Goal: Task Accomplishment & Management: Use online tool/utility

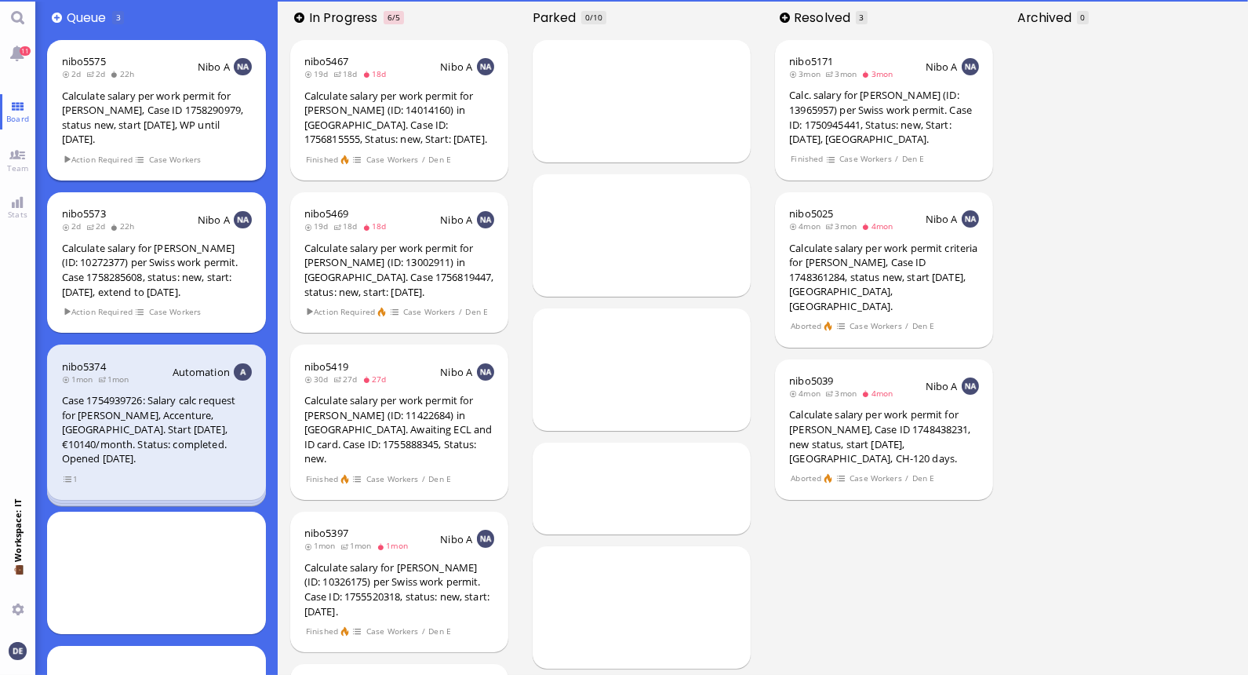
click at [132, 104] on div "Calculate salary per work permit for [PERSON_NAME], Case ID 1758290979, status …" at bounding box center [157, 118] width 190 height 58
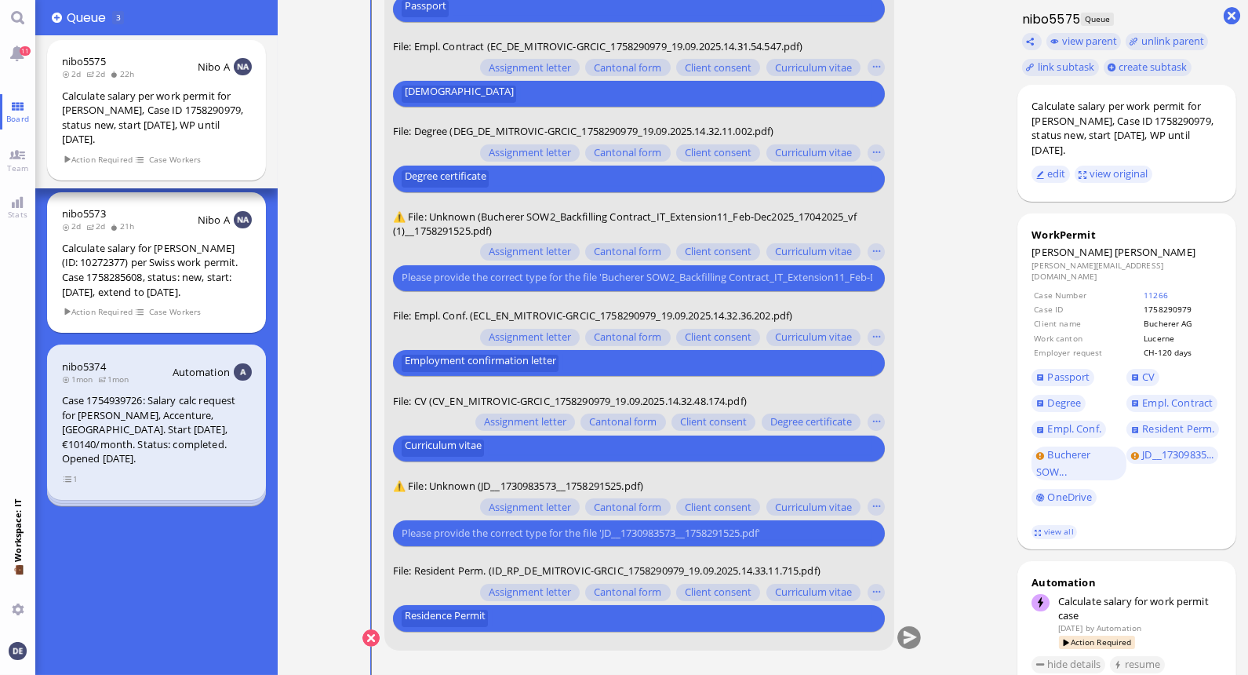
click at [496, 277] on input "text" at bounding box center [637, 278] width 471 height 16
click at [617, 248] on button "button" at bounding box center [876, 251] width 17 height 17
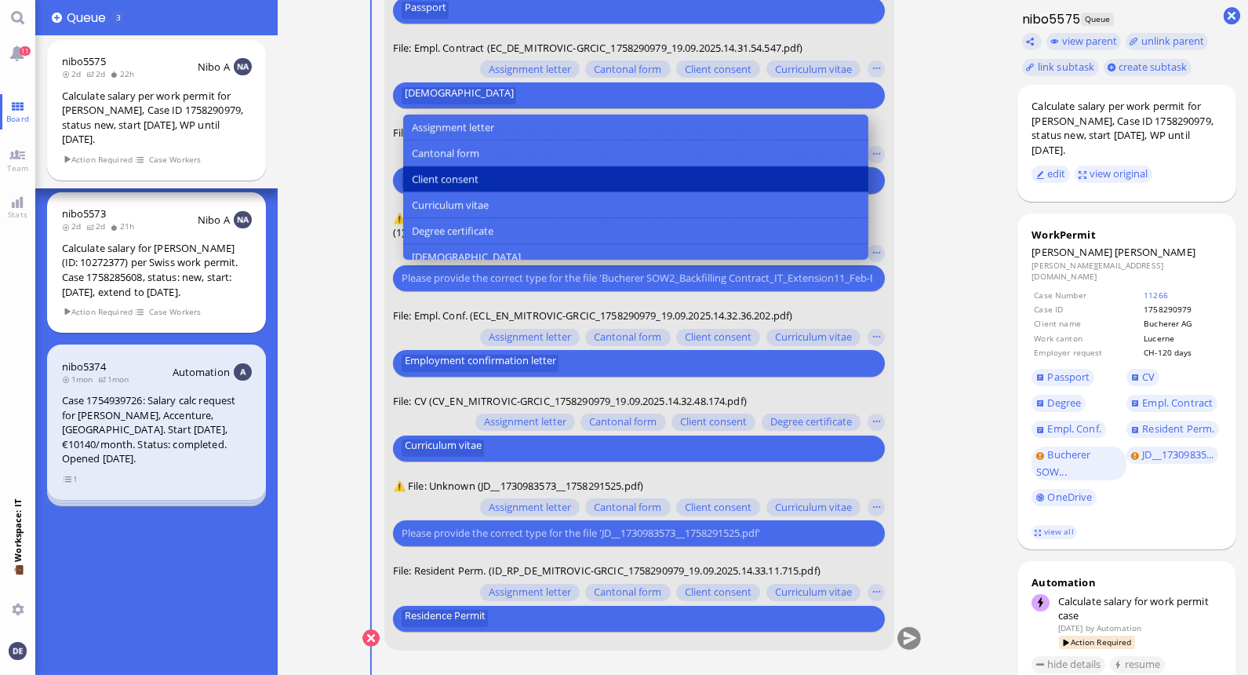
click at [460, 173] on span "Client consent" at bounding box center [445, 179] width 67 height 16
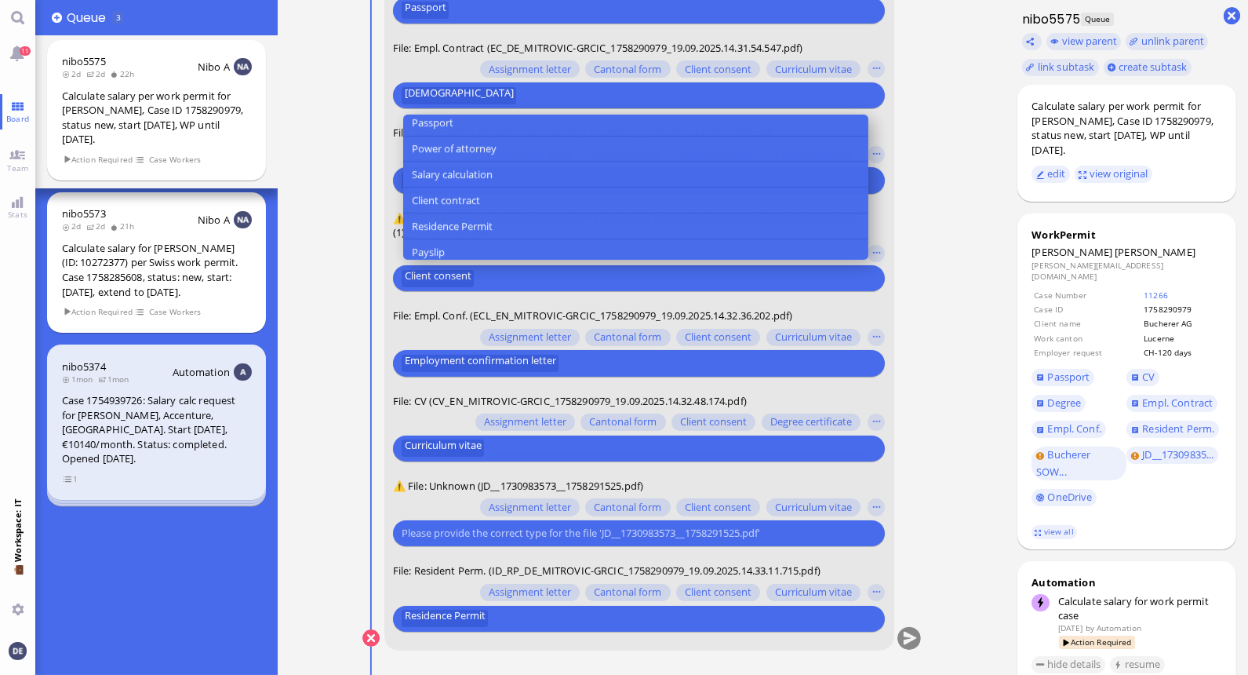
scroll to position [268, 0]
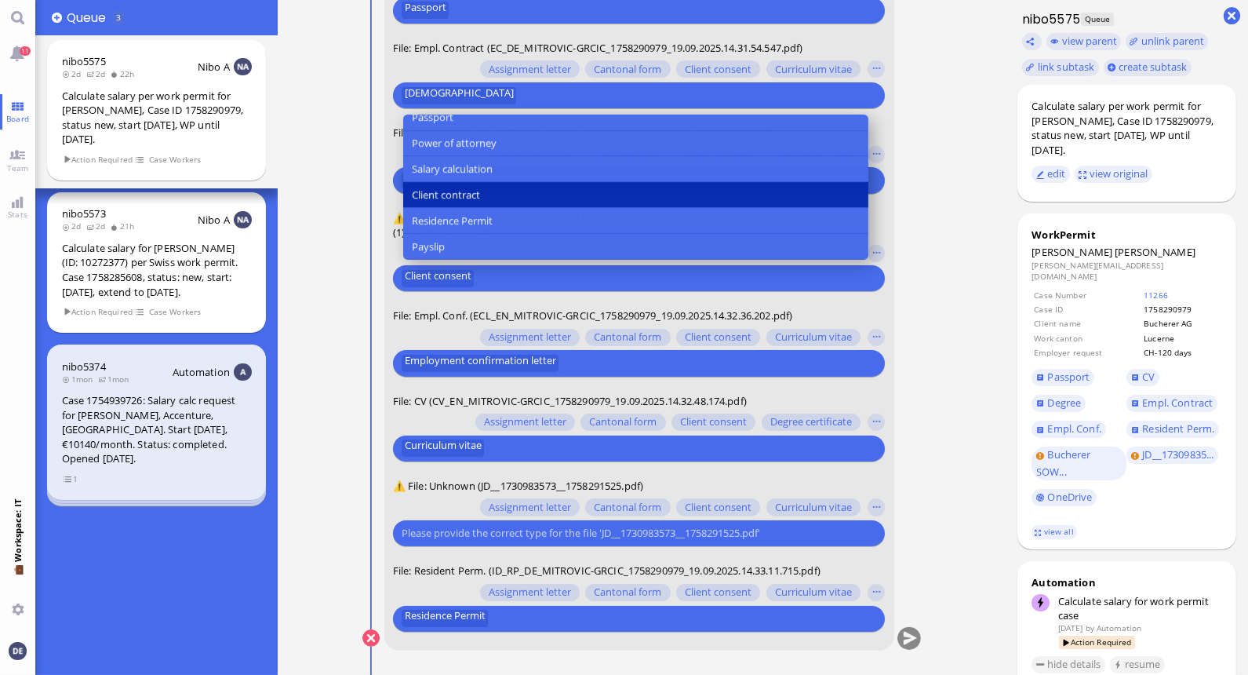
click at [481, 193] on button "Client contract" at bounding box center [634, 195] width 465 height 26
click at [477, 191] on span "Client contract" at bounding box center [446, 195] width 68 height 16
click at [498, 200] on button "Client contract" at bounding box center [634, 195] width 465 height 26
click at [617, 241] on nitautoscroll "[DATE] 16:28 by Automation Automation Calculate eligible salary for work permit…" at bounding box center [641, 337] width 621 height 675
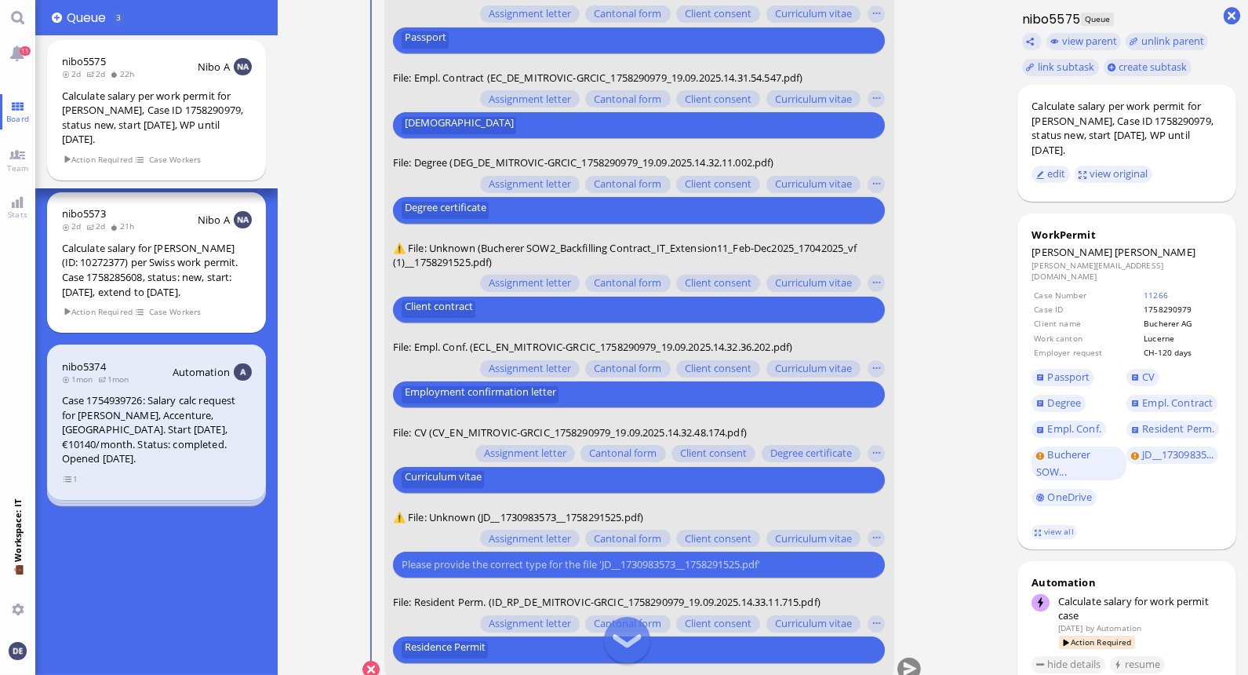
scroll to position [0, 0]
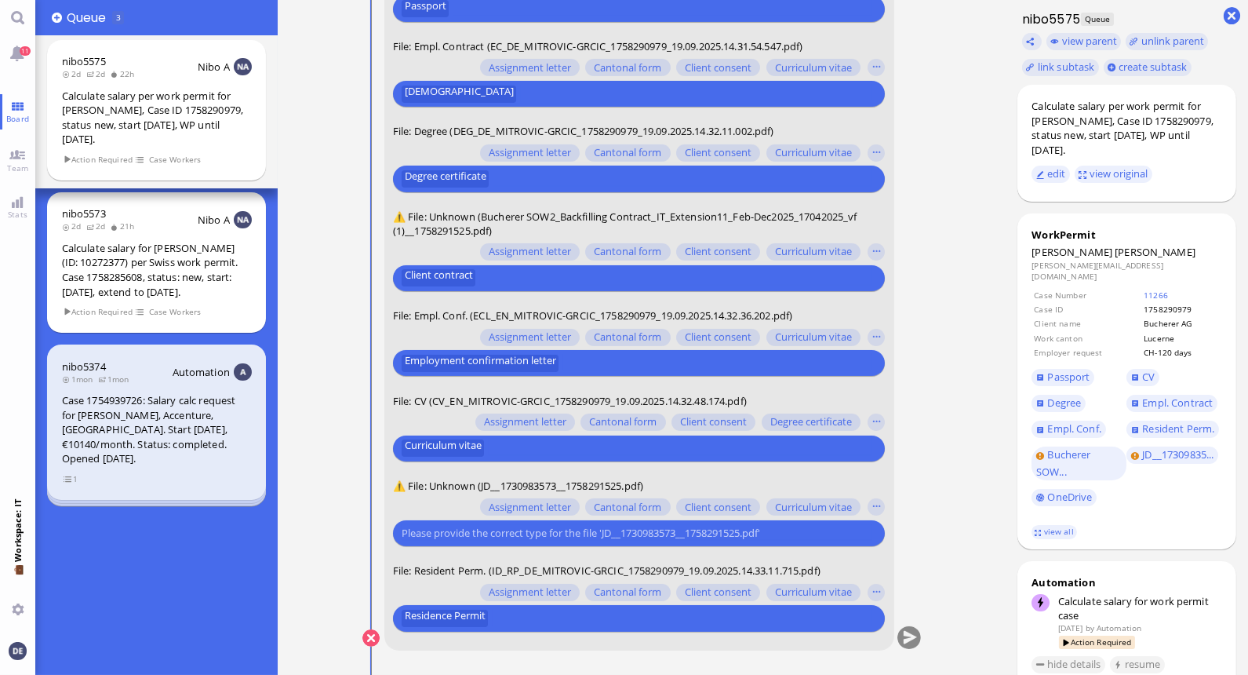
click at [533, 531] on input "text" at bounding box center [637, 533] width 471 height 16
click at [617, 505] on button "button" at bounding box center [876, 507] width 17 height 17
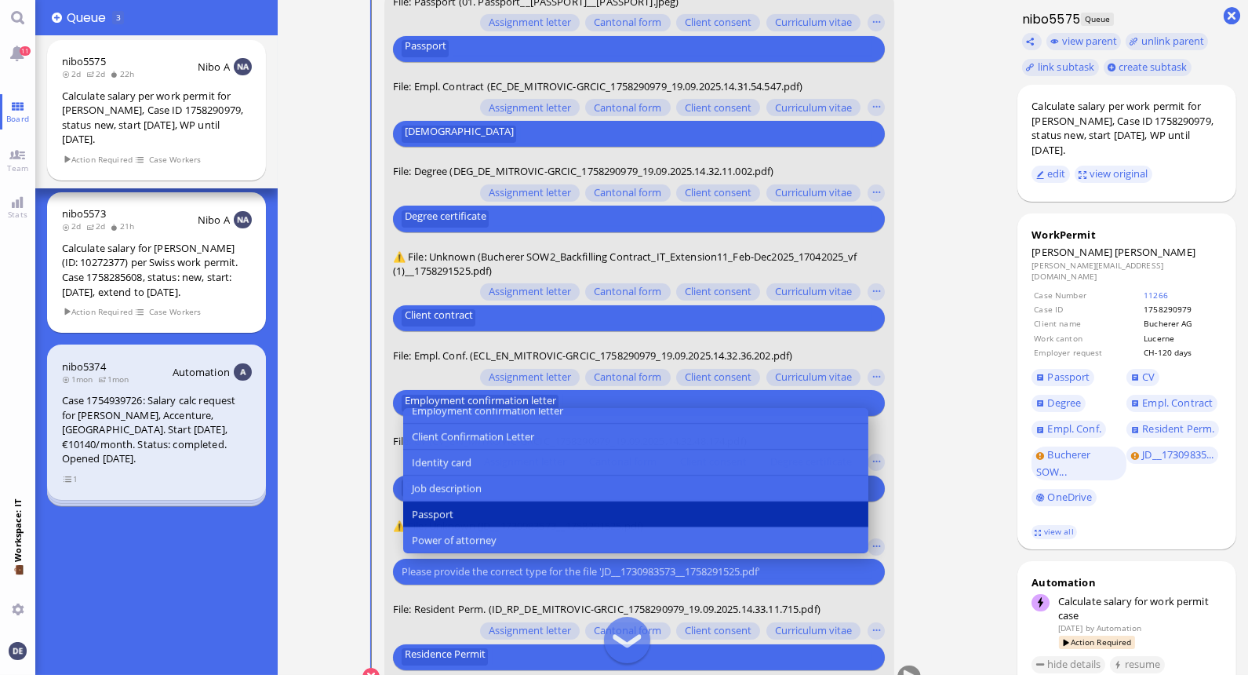
scroll to position [162, 0]
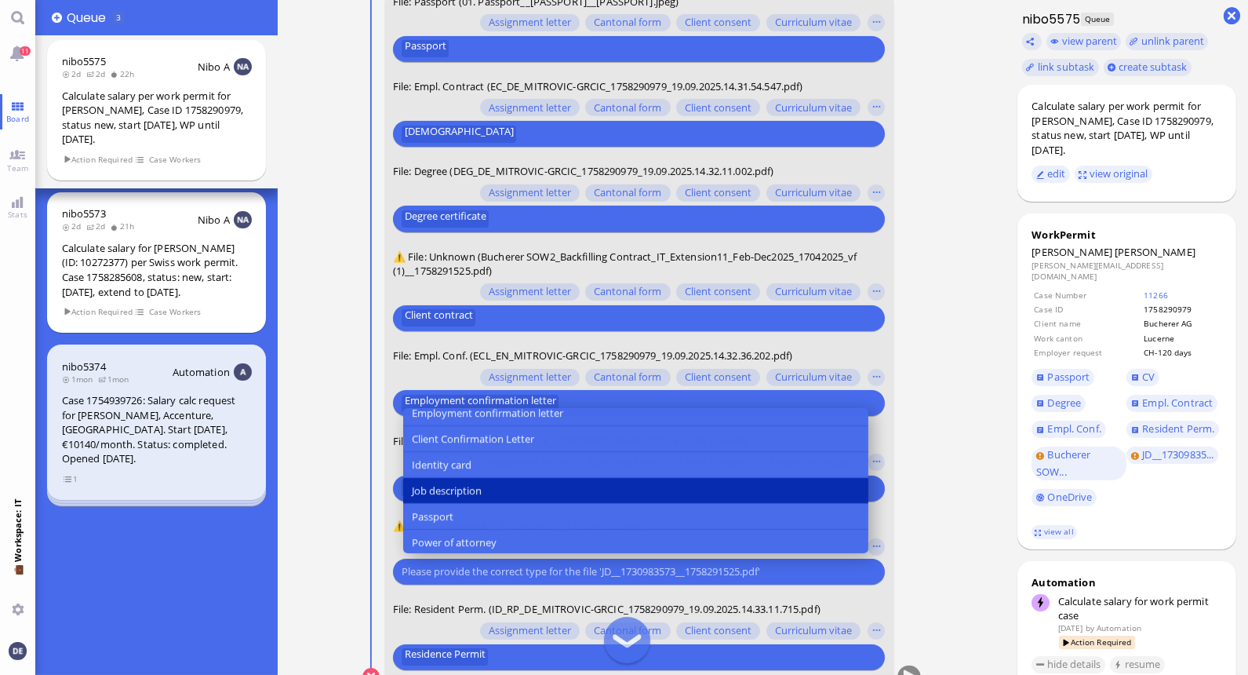
click at [468, 488] on span "Job description" at bounding box center [447, 490] width 70 height 16
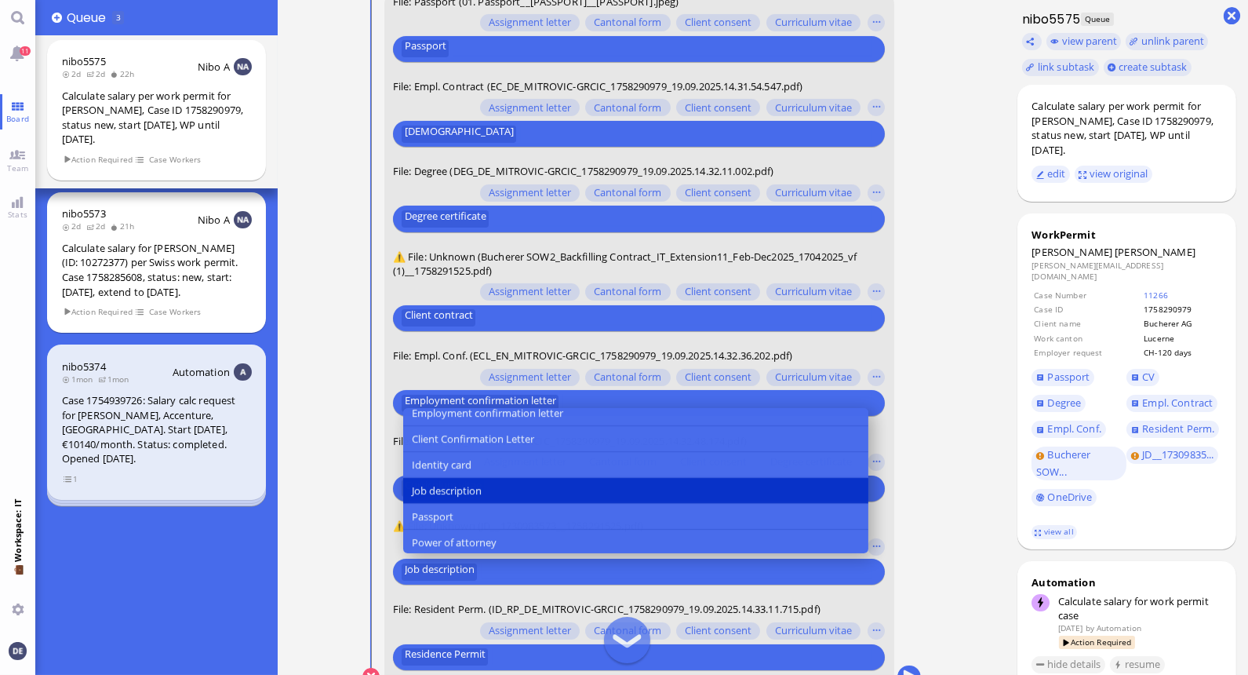
click at [617, 531] on nitautoscroll "[DATE] 16:28 by Automation Automation Calculate eligible salary for work permit…" at bounding box center [641, 337] width 621 height 675
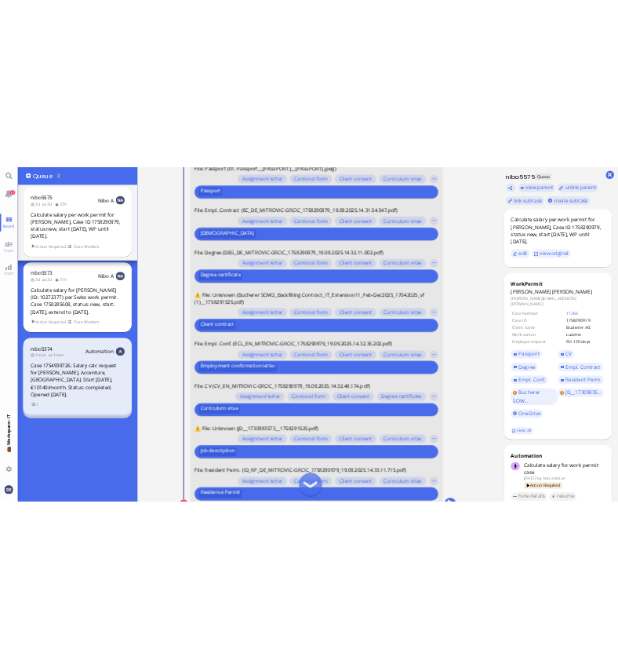
scroll to position [0, 0]
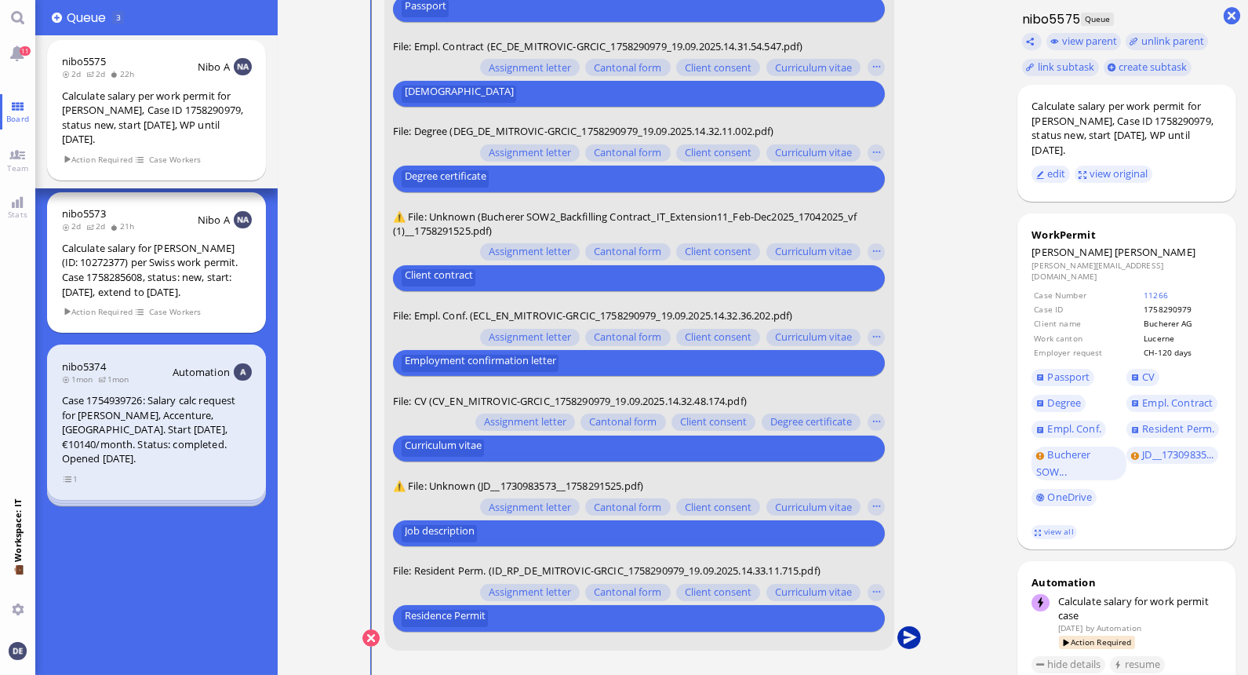
click at [617, 627] on button "submit" at bounding box center [909, 639] width 24 height 24
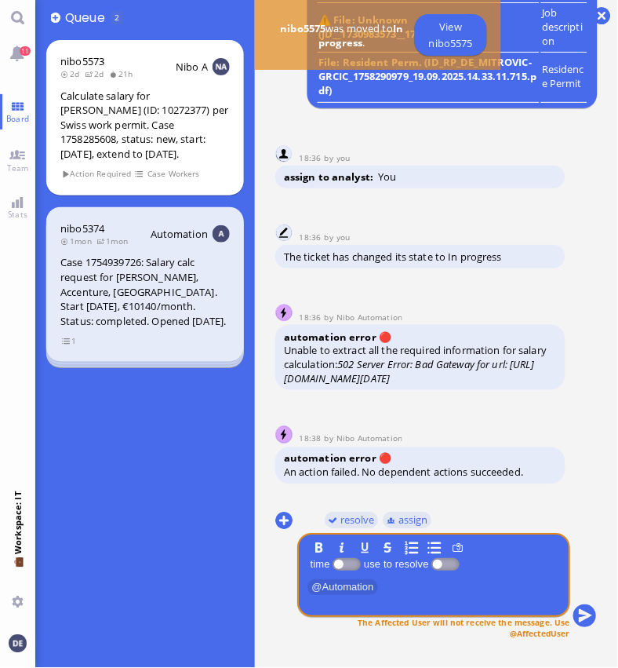
drag, startPoint x: 337, startPoint y: 379, endPoint x: 284, endPoint y: 265, distance: 125.6
click at [284, 344] on div "Unable to extract all the required information for salary calculation: 502 Serv…" at bounding box center [420, 365] width 273 height 42
click at [284, 344] on span "Unable to extract all the required information for salary calculation: 502 Serv…" at bounding box center [415, 365] width 263 height 42
drag, startPoint x: 348, startPoint y: 379, endPoint x: 283, endPoint y: 256, distance: 139.0
click at [283, 325] on div "automation error 🔴 Unable to extract all the required information for salary ca…" at bounding box center [420, 357] width 290 height 65
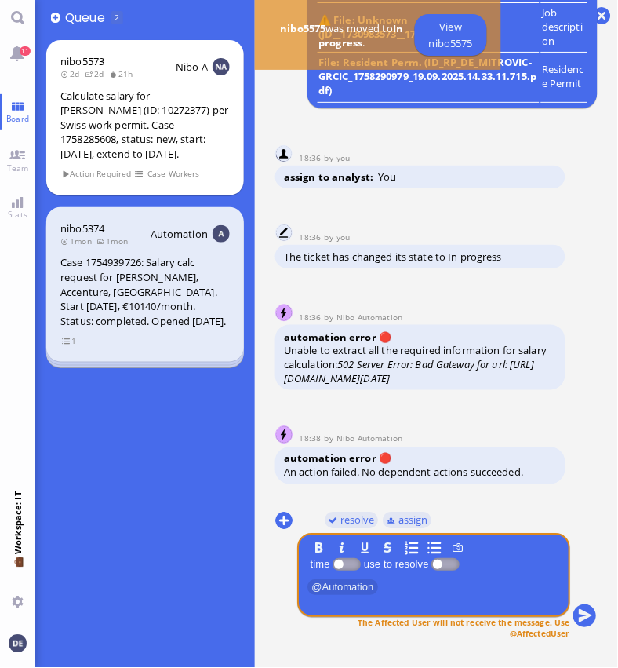
click at [283, 325] on div "automation error 🔴 Unable to extract all the required information for salary ca…" at bounding box center [420, 357] width 290 height 65
click at [284, 519] on button at bounding box center [283, 520] width 17 height 17
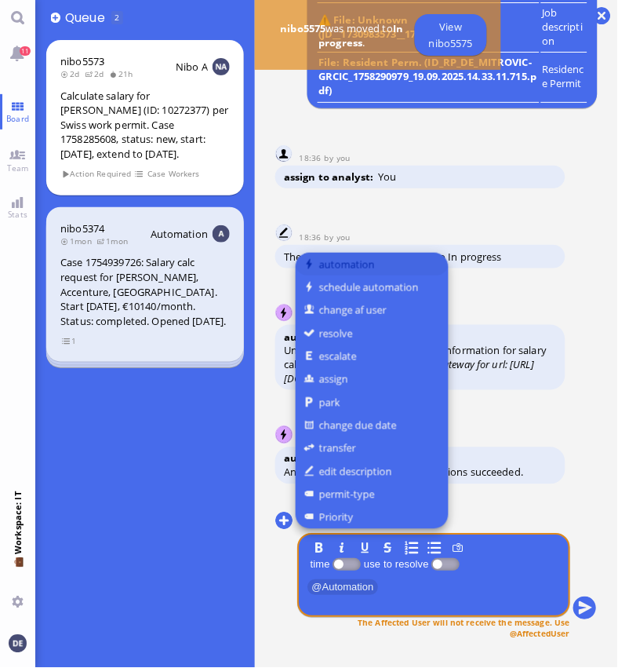
click at [373, 262] on button "automation" at bounding box center [372, 264] width 153 height 23
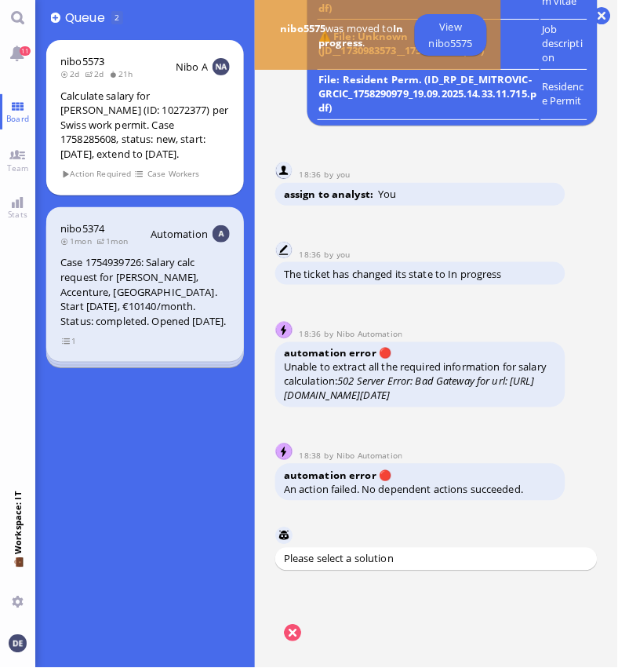
click at [467, 606] on span "Calculate salary for work permit case" at bounding box center [451, 604] width 170 height 13
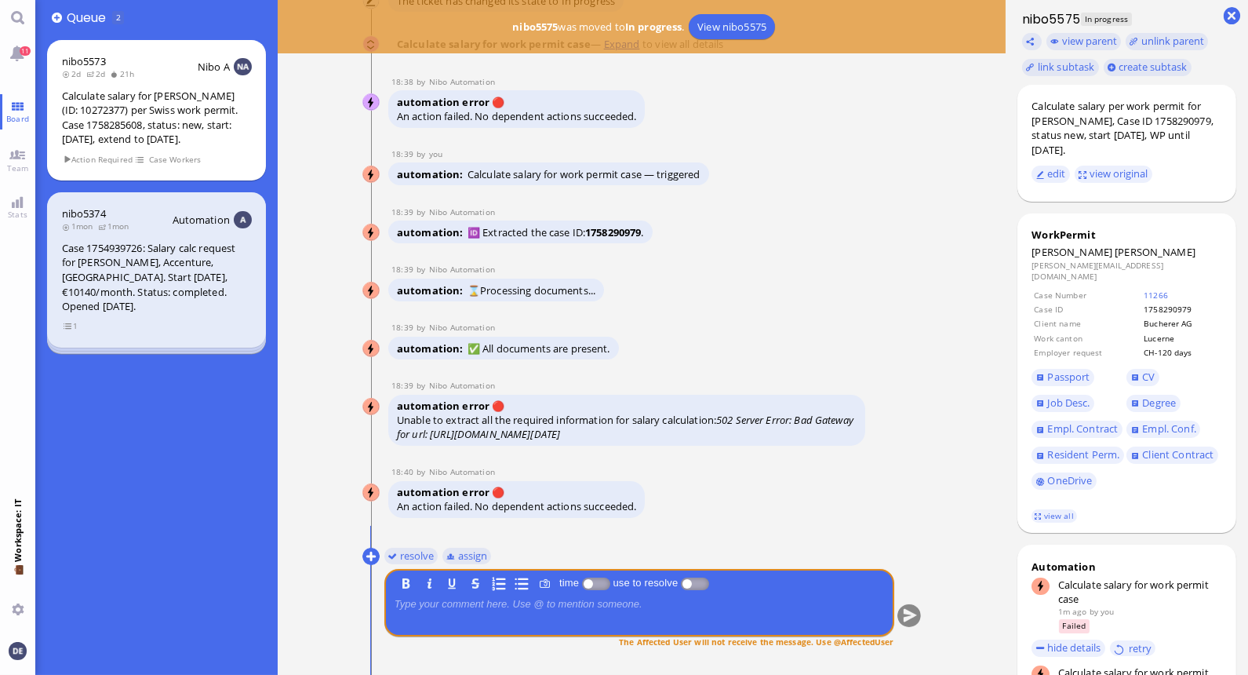
scroll to position [1, 0]
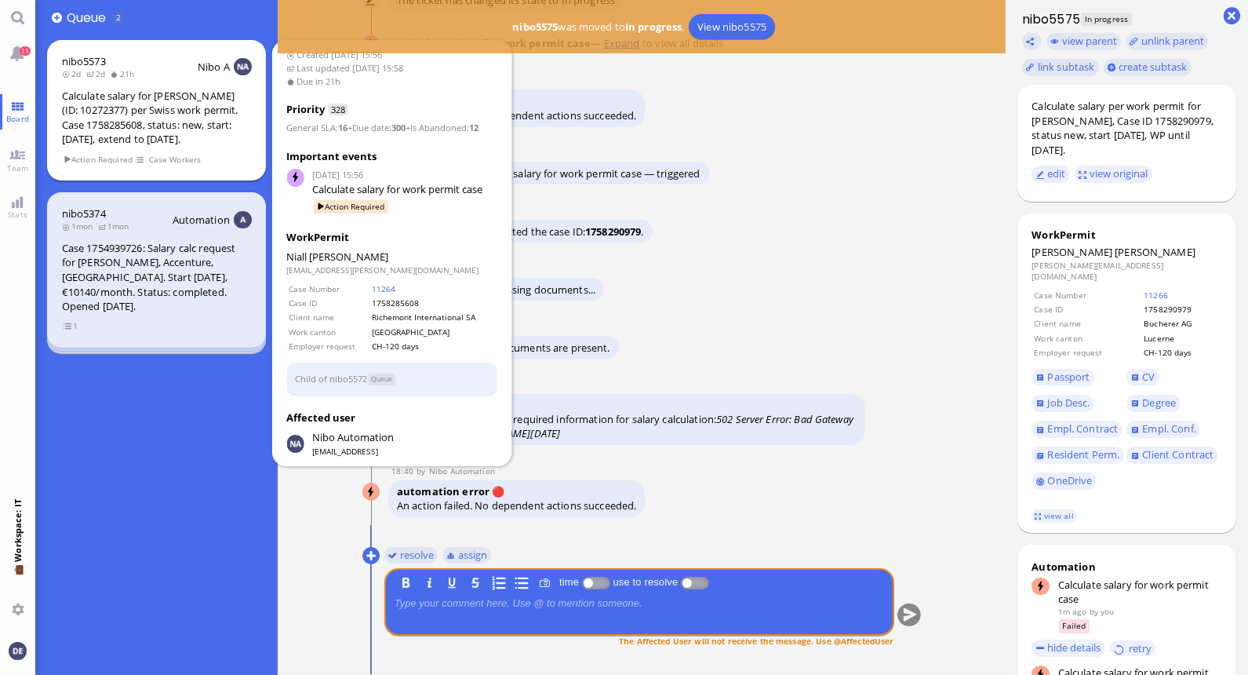
click at [161, 111] on div "Calculate salary for [PERSON_NAME] (ID: 10272377) per Swiss work permit. Case 1…" at bounding box center [157, 118] width 190 height 58
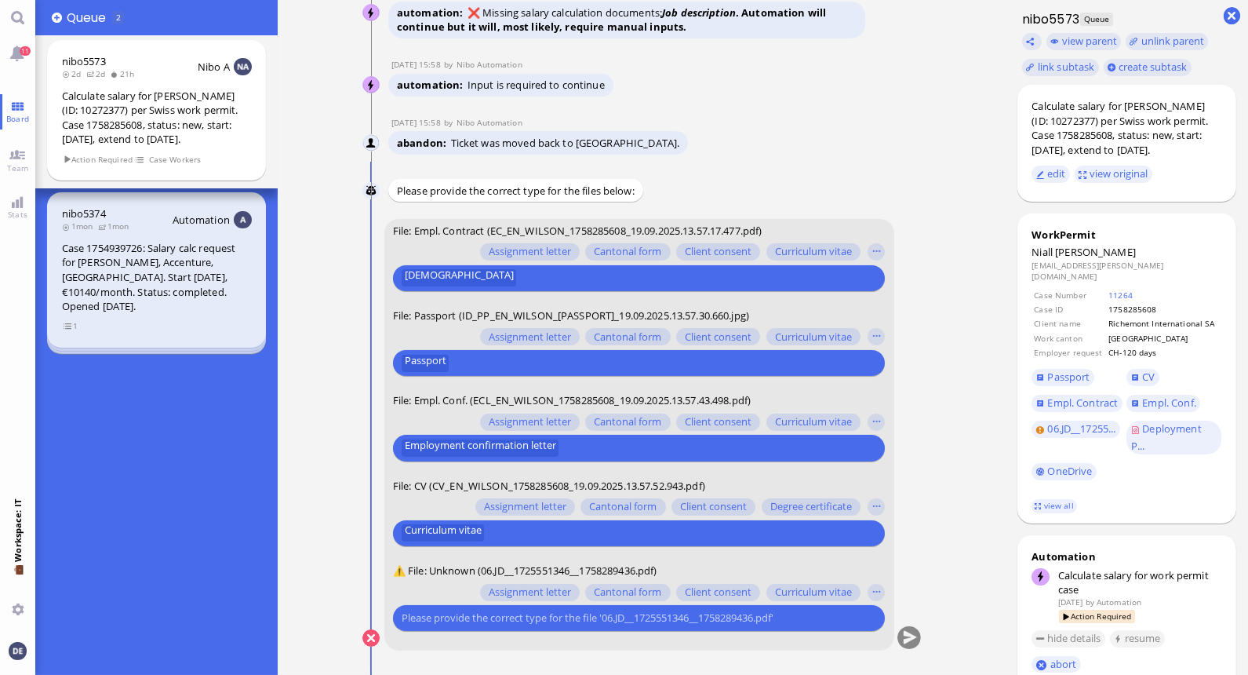
click at [533, 621] on input "text" at bounding box center [637, 618] width 471 height 16
click at [617, 592] on button "button" at bounding box center [876, 592] width 17 height 17
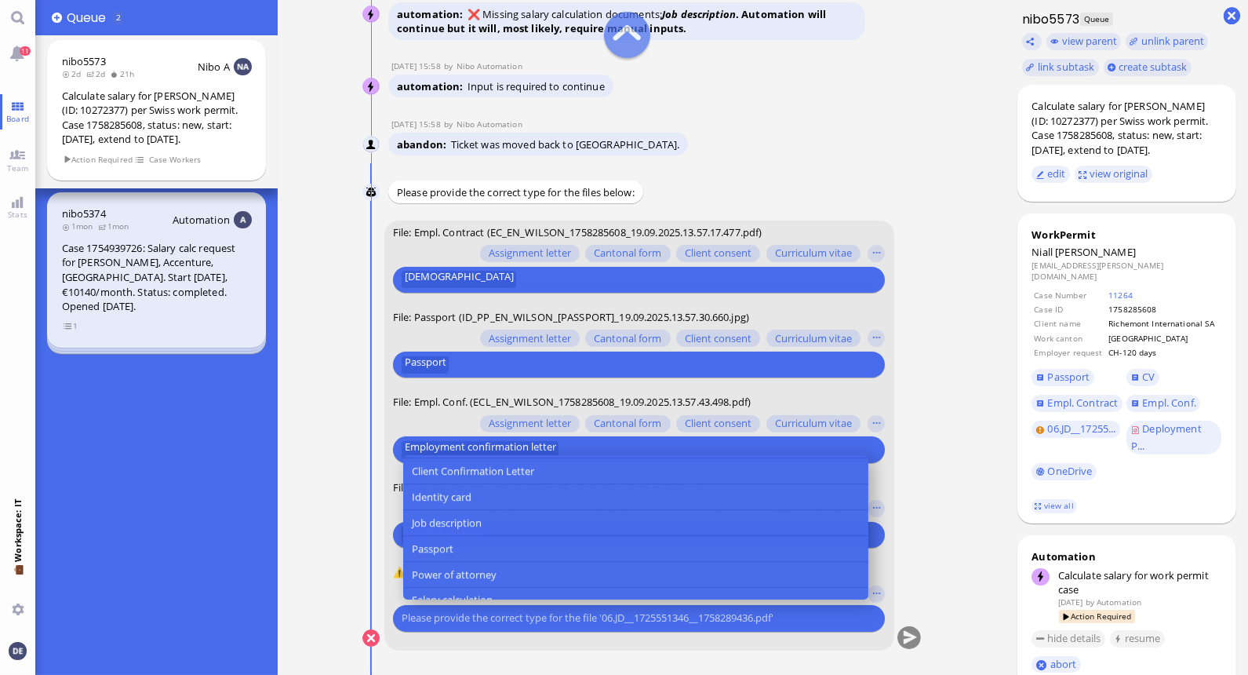
scroll to position [181, 0]
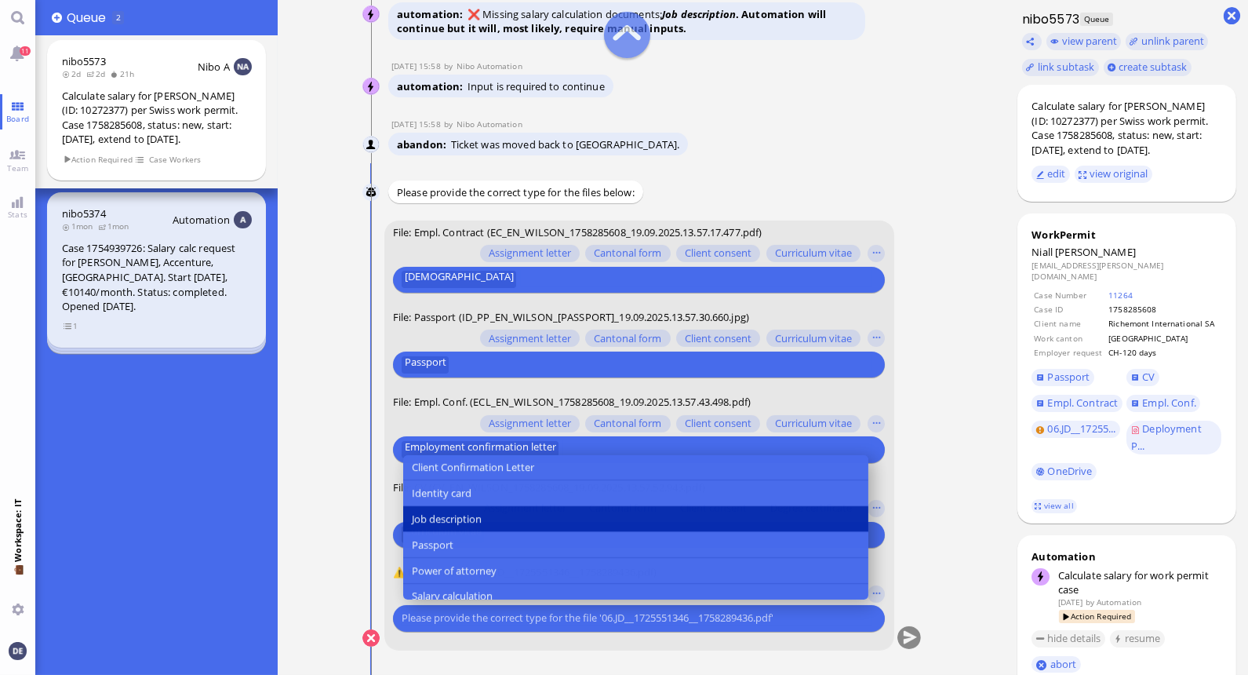
click at [468, 519] on span "Job description" at bounding box center [447, 519] width 70 height 16
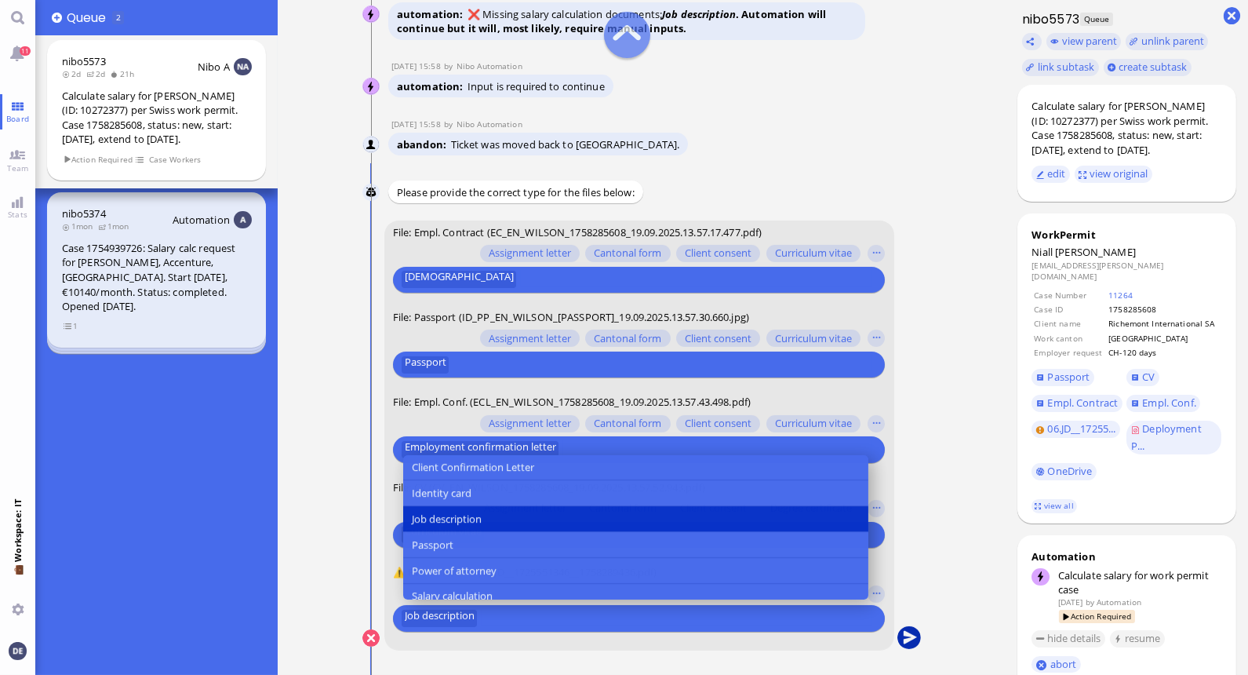
click at [617, 637] on button "submit" at bounding box center [909, 639] width 24 height 24
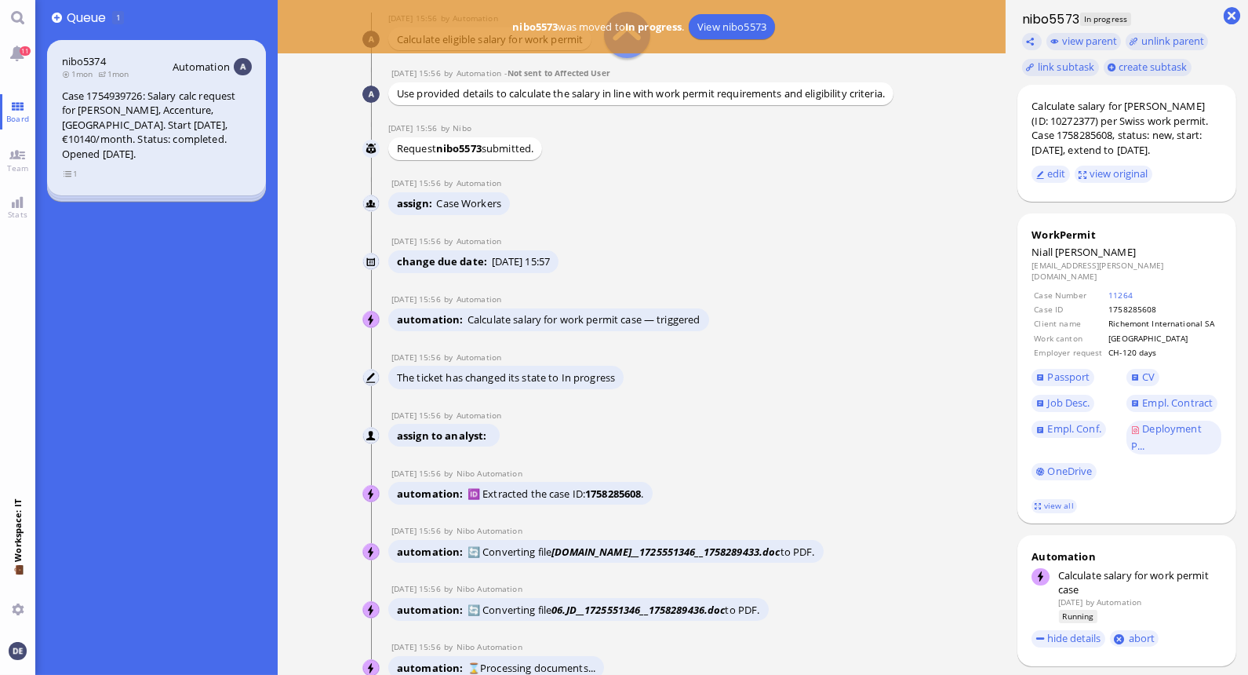
scroll to position [-1087, 0]
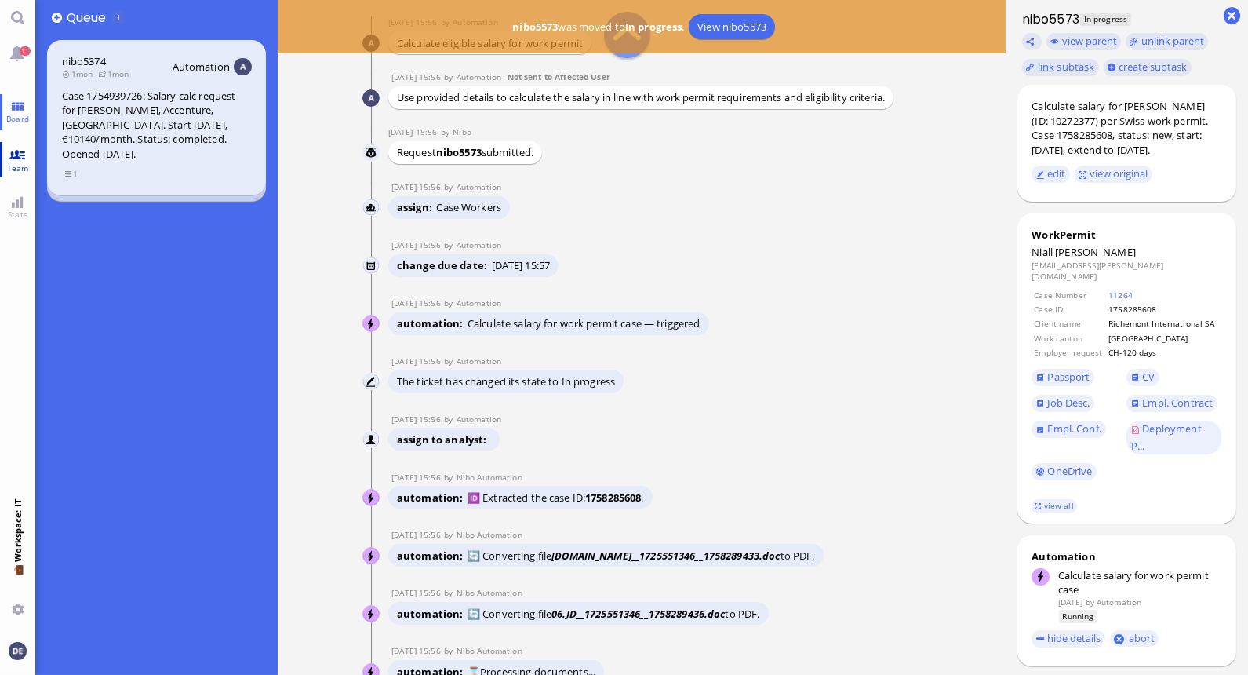
click at [16, 154] on link "Team" at bounding box center [17, 159] width 35 height 35
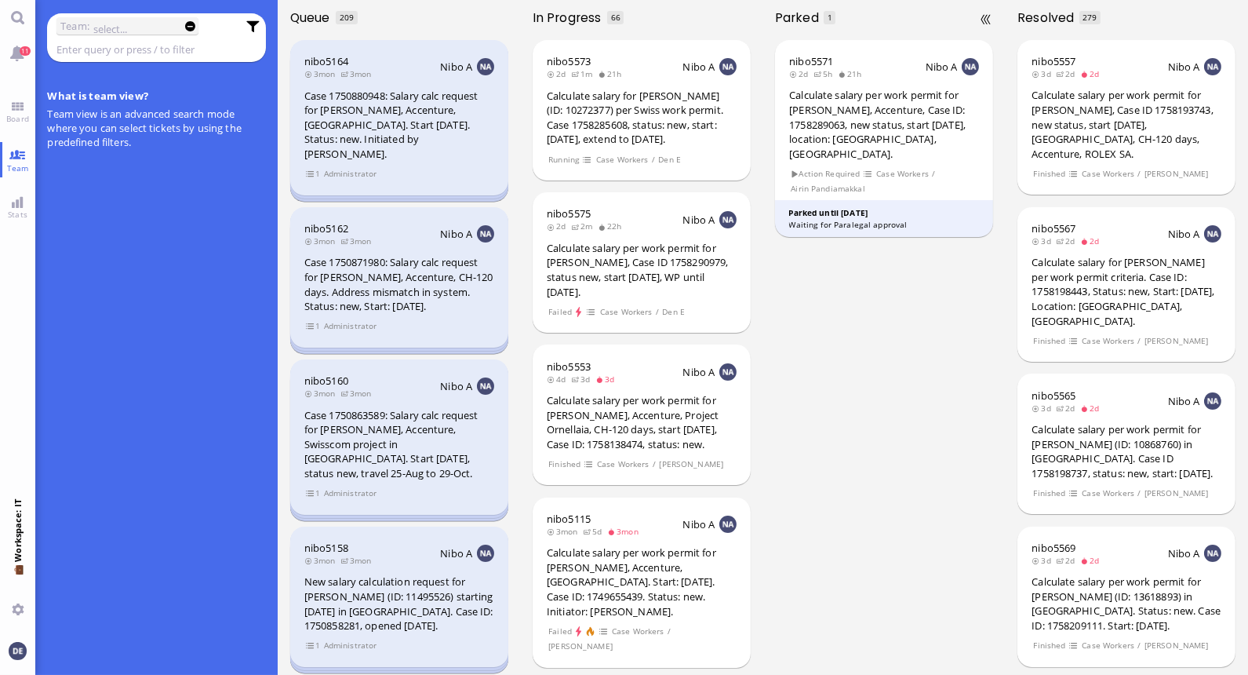
click at [617, 277] on div "nibo5571 2d 5h 21h Nibo A Calculate salary per work permit for [PERSON_NAME], A…" at bounding box center [884, 354] width 242 height 639
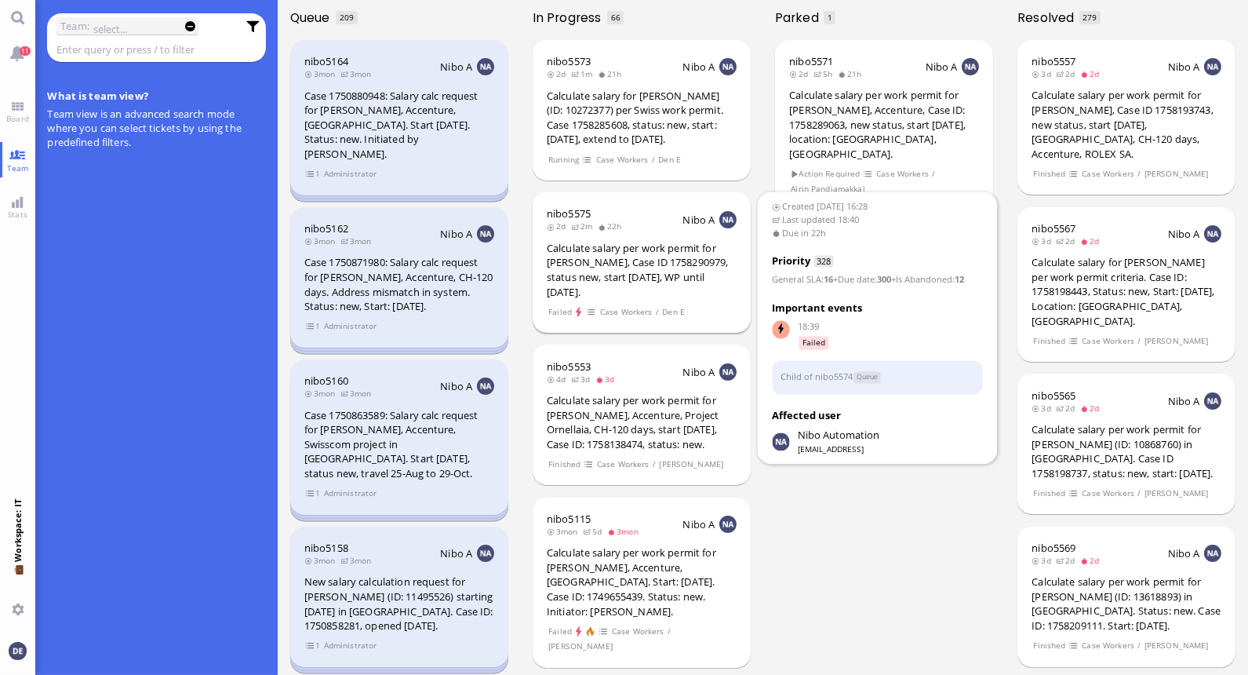
click at [617, 249] on div "Calculate salary per work permit for [PERSON_NAME], Case ID 1758290979, status …" at bounding box center [642, 270] width 190 height 58
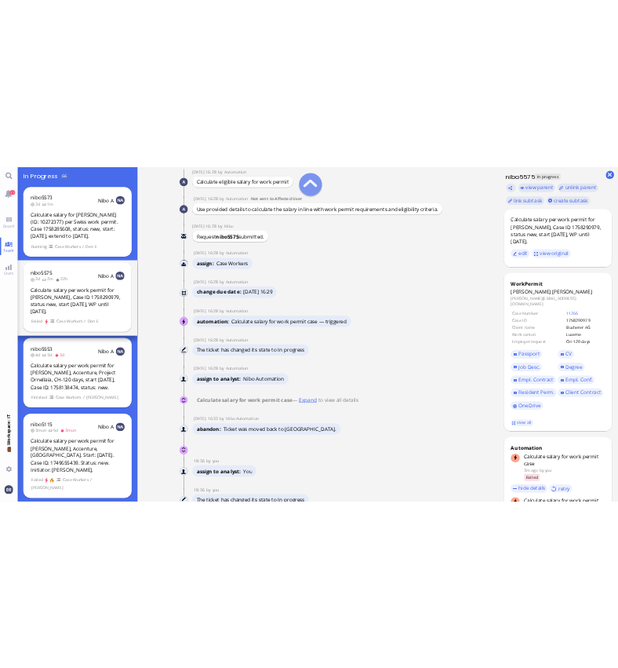
scroll to position [-739, 0]
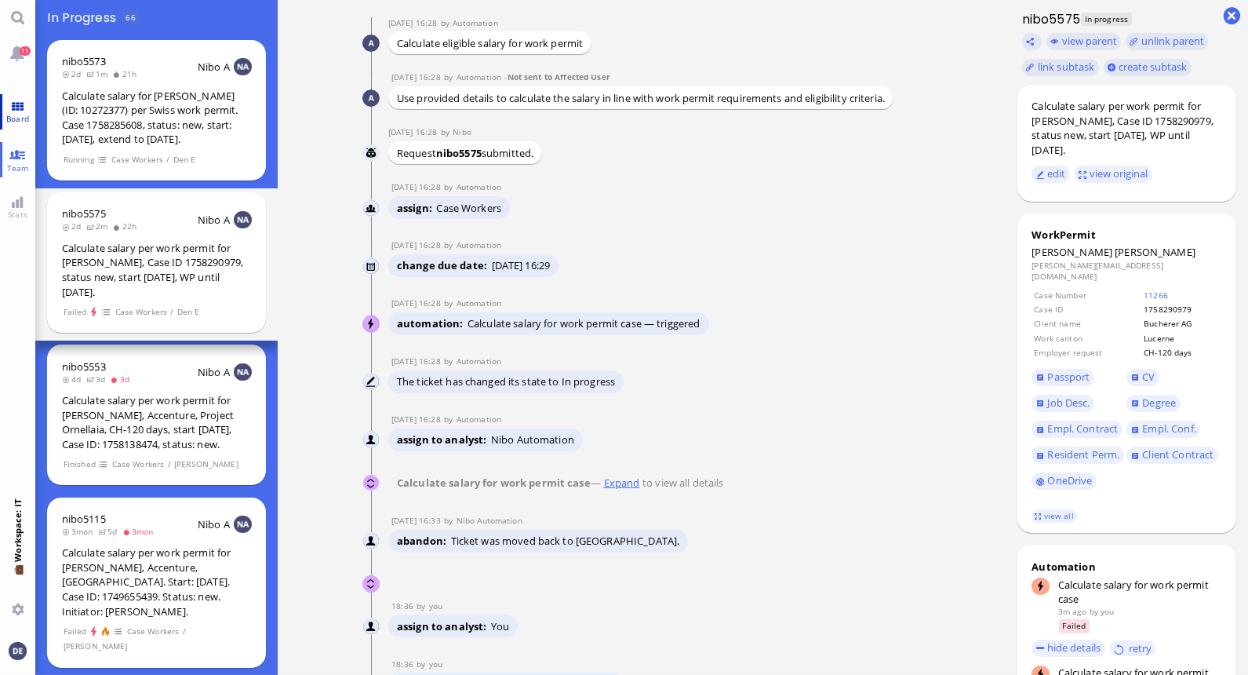
click at [25, 111] on link "Board" at bounding box center [17, 111] width 35 height 35
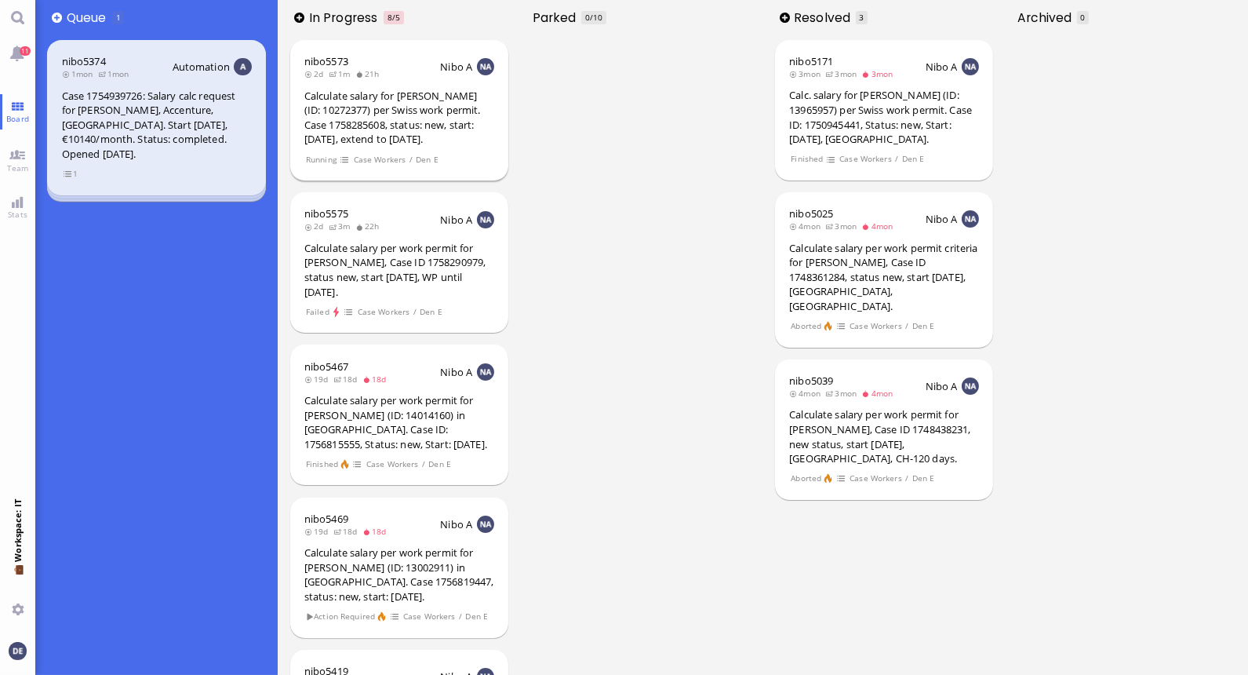
click at [383, 102] on div "Calculate salary for [PERSON_NAME] (ID: 10272377) per Swiss work permit. Case 1…" at bounding box center [399, 118] width 190 height 58
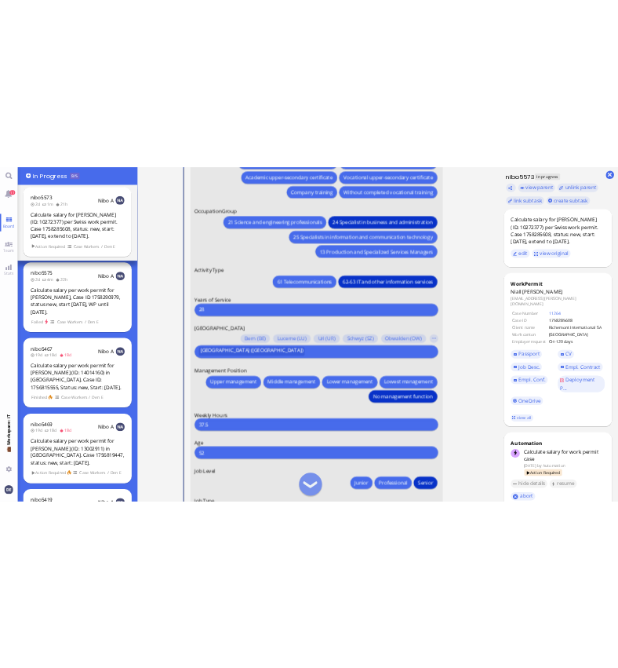
scroll to position [1, 0]
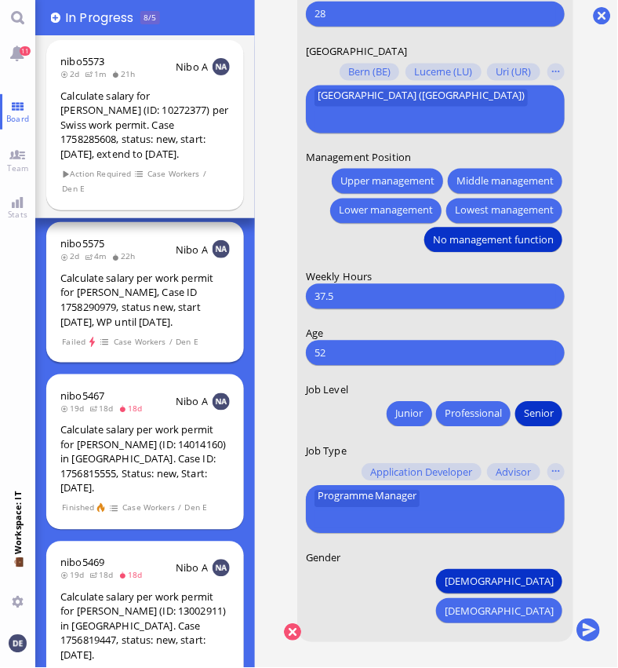
click at [158, 300] on div "Calculate salary per work permit for [PERSON_NAME], Case ID 1758290979, status …" at bounding box center [144, 300] width 169 height 58
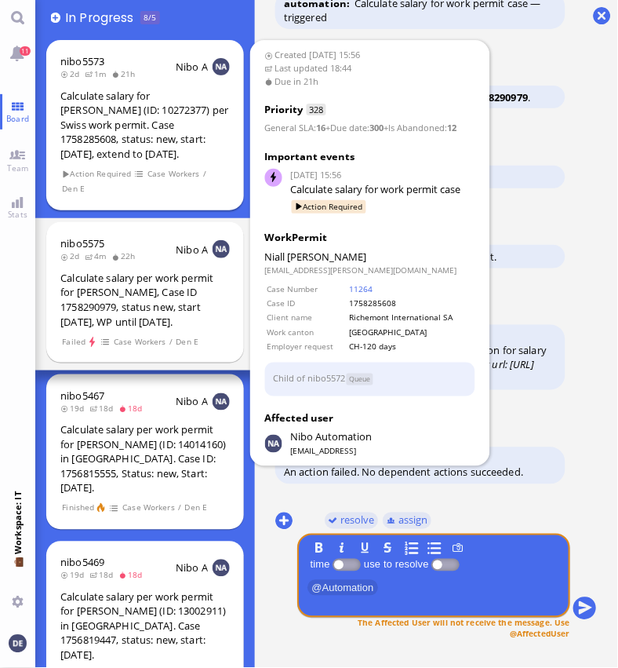
click at [126, 153] on div "Calculate salary for [PERSON_NAME] (ID: 10272377) per Swiss work permit. Case 1…" at bounding box center [144, 125] width 169 height 73
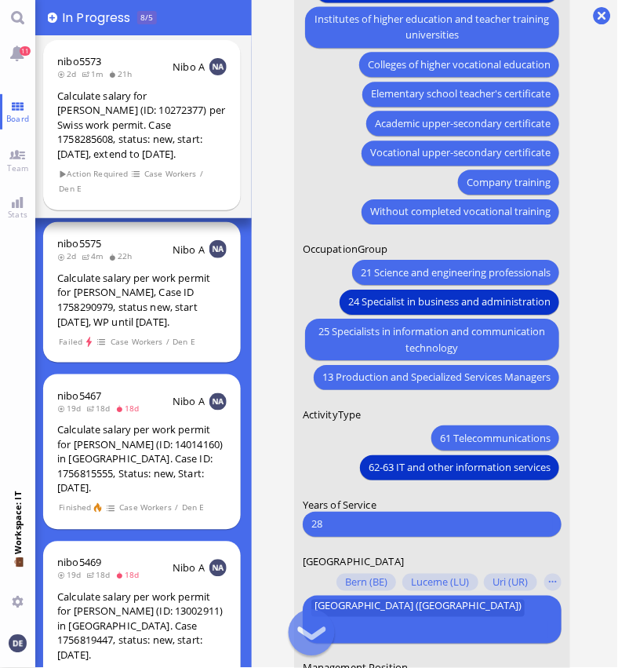
scroll to position [-491, 0]
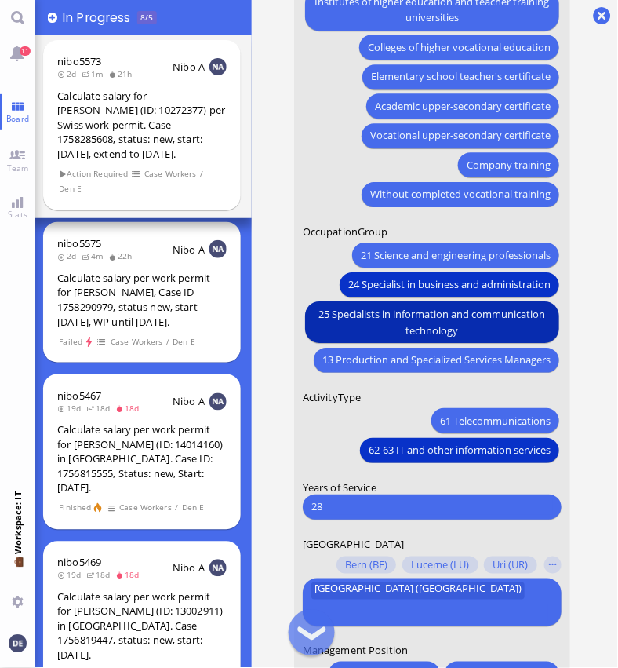
click at [386, 339] on span "25 Specialists in information and communication technology" at bounding box center [432, 322] width 237 height 33
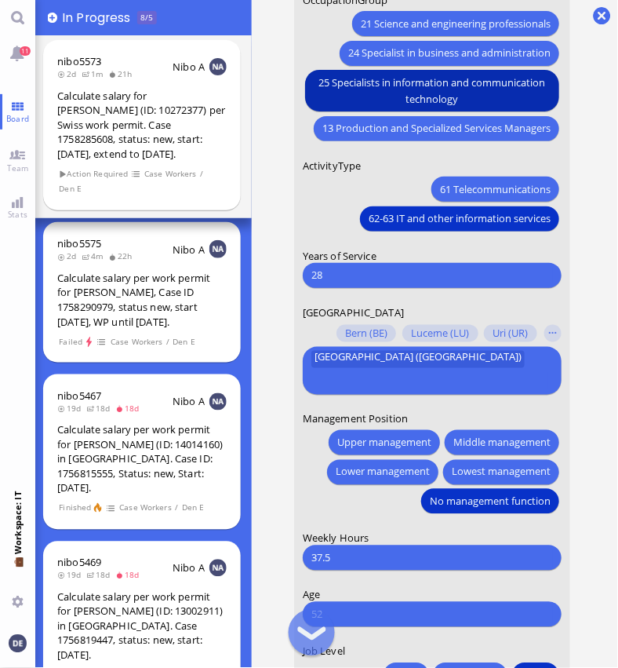
scroll to position [-257, 0]
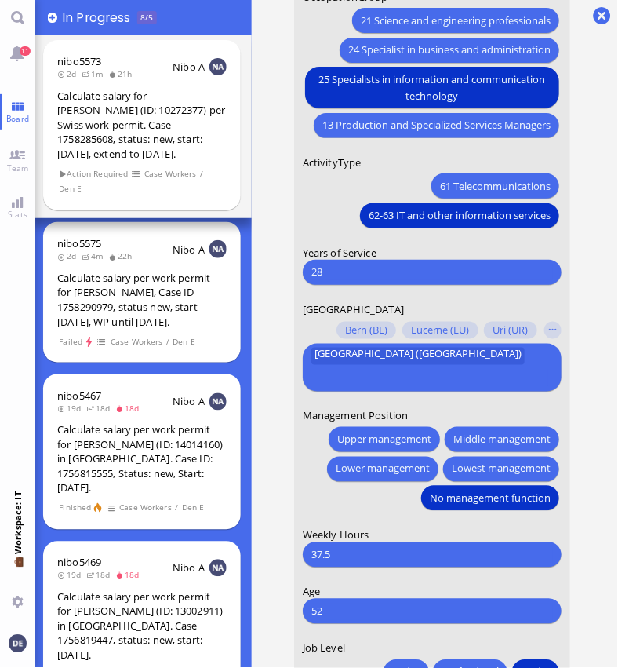
click at [311, 280] on input "28" at bounding box center [432, 272] width 242 height 16
click at [344, 280] on input "208" at bounding box center [432, 272] width 242 height 16
click at [333, 280] on input "20" at bounding box center [432, 272] width 242 height 16
type input "2"
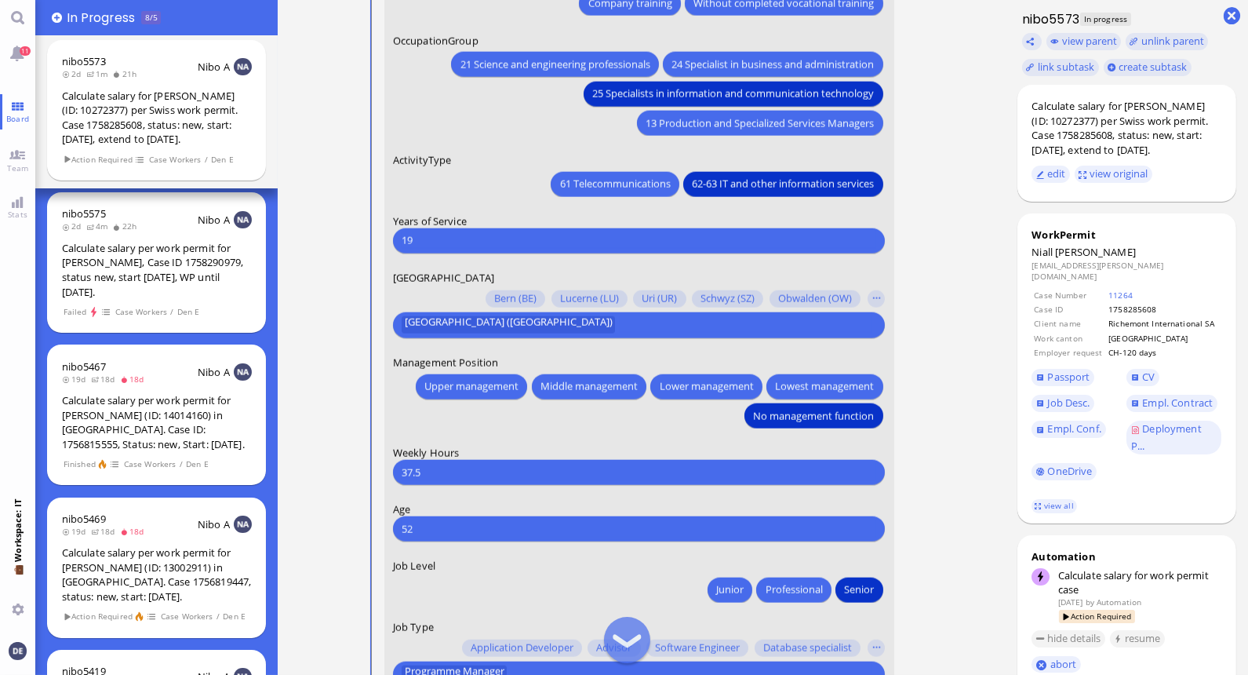
scroll to position [1, 0]
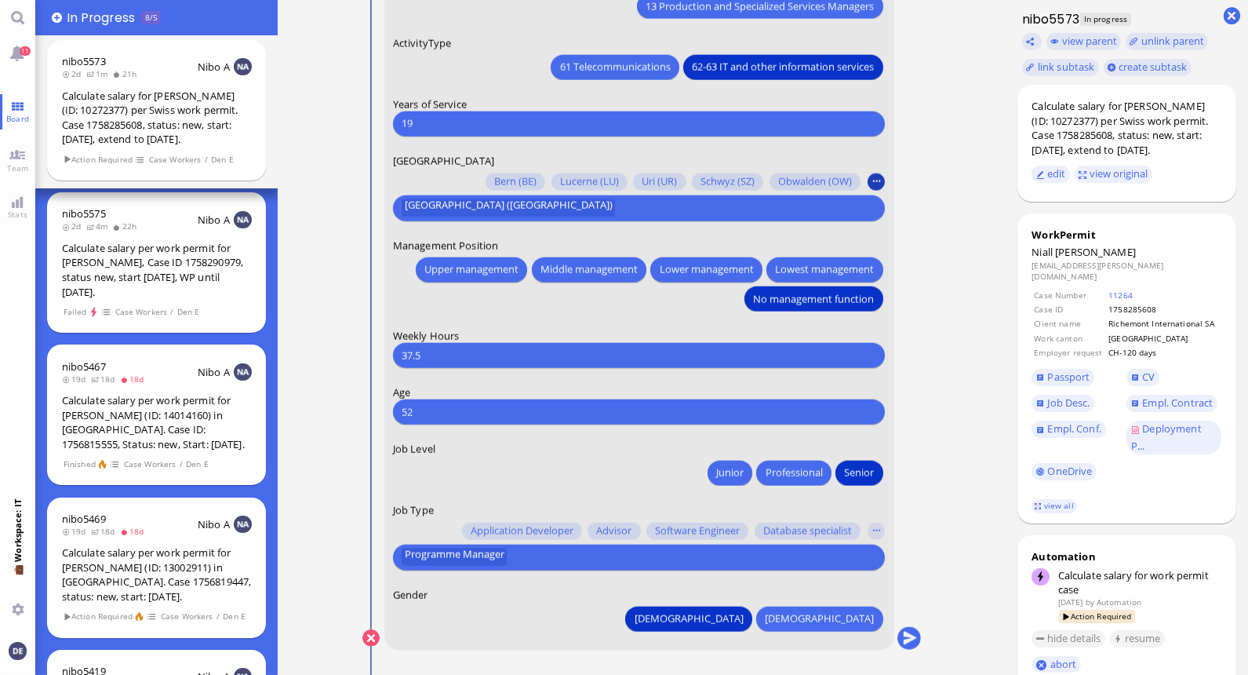
type input "19"
click at [617, 175] on button "button" at bounding box center [876, 181] width 17 height 17
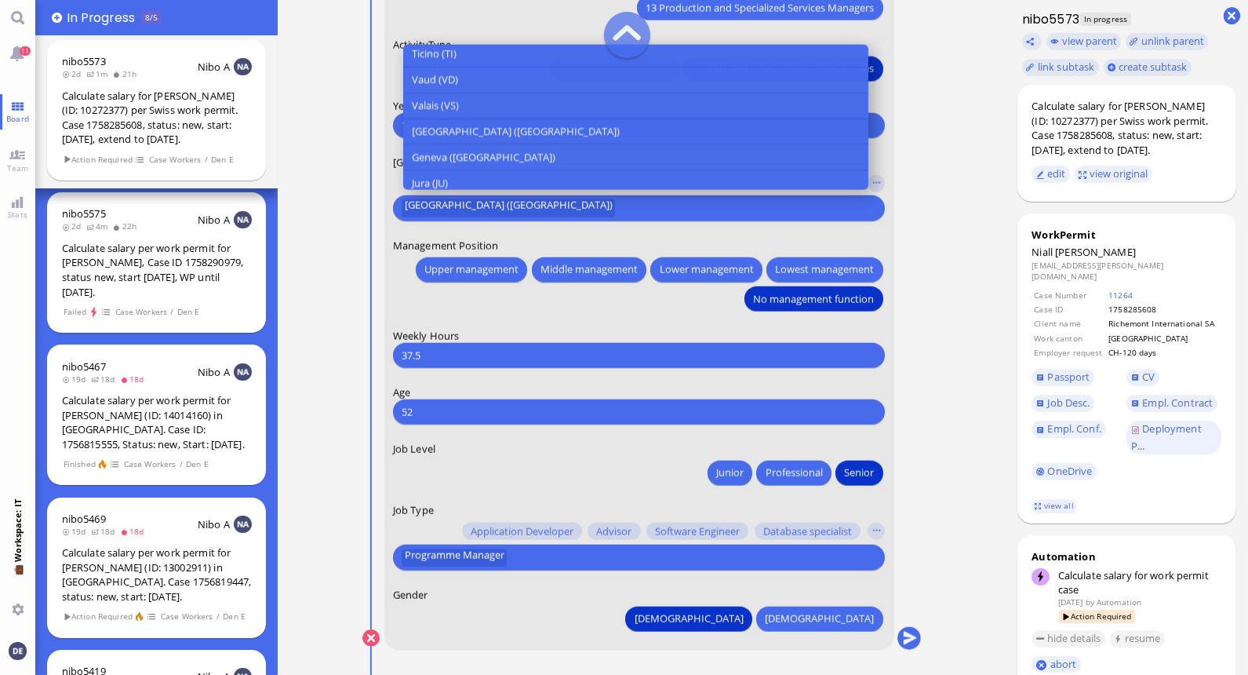
scroll to position [528, 0]
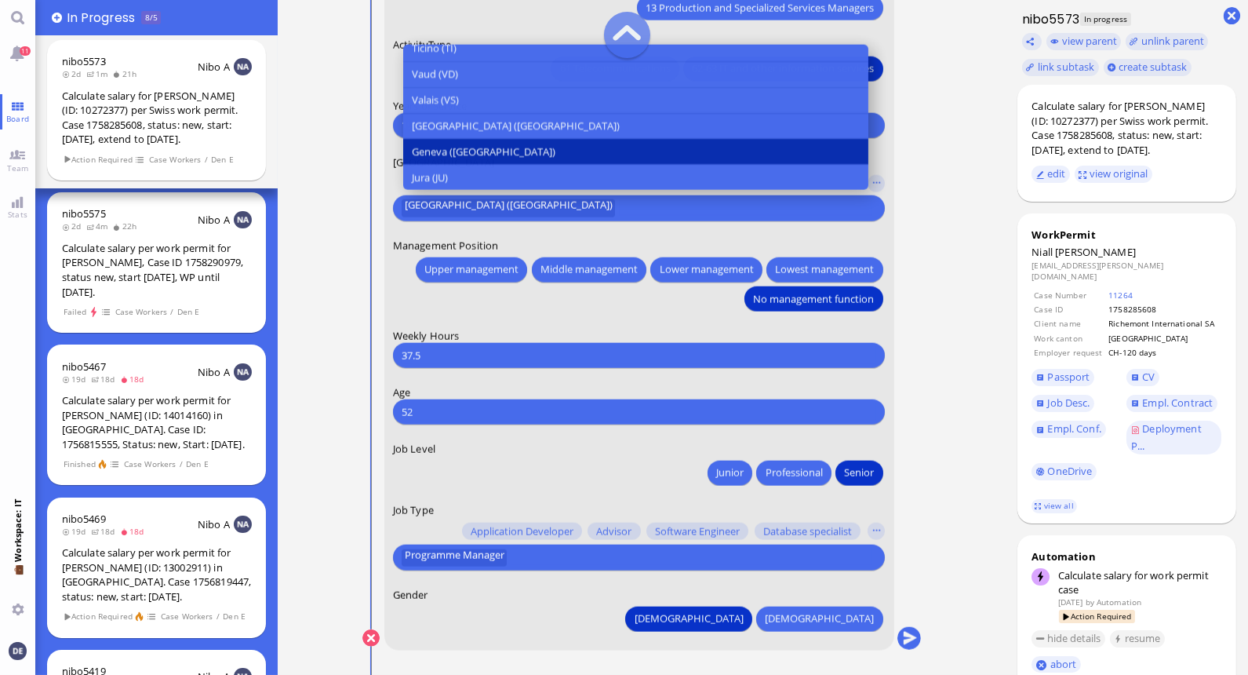
click at [446, 151] on span "Geneva ([GEOGRAPHIC_DATA])" at bounding box center [484, 152] width 144 height 16
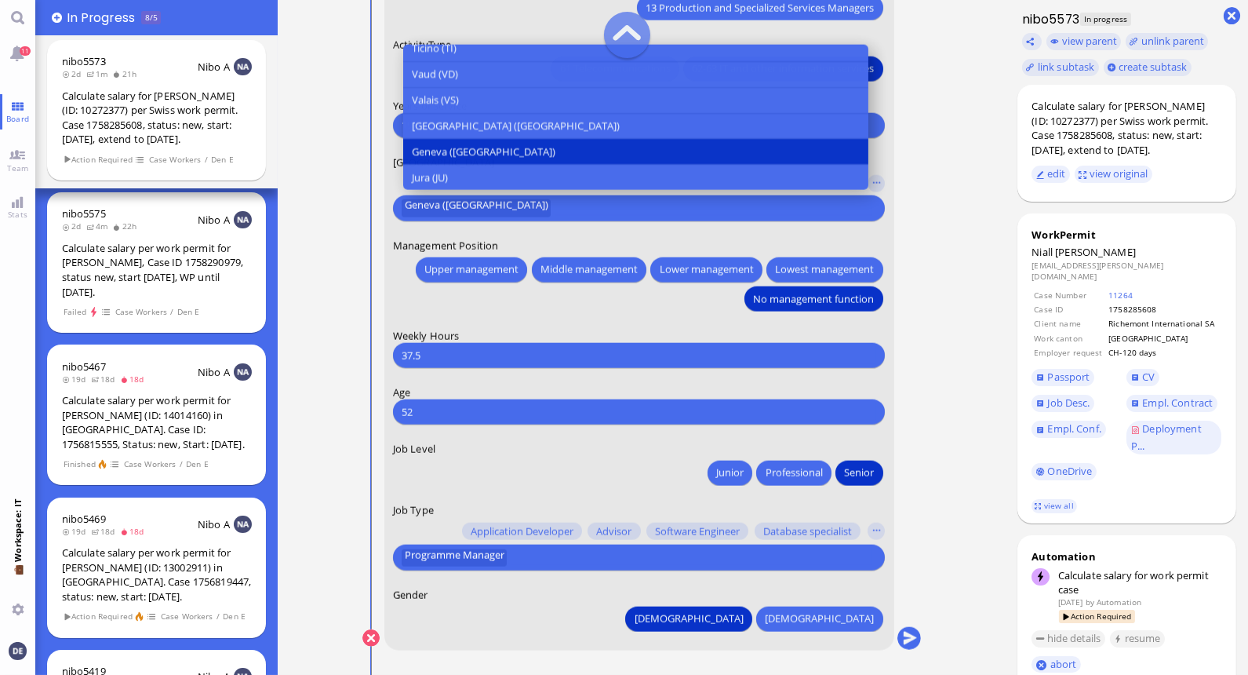
click at [617, 202] on conversation-line "You Date of Birth [DEMOGRAPHIC_DATA] [DEMOGRAPHIC_DATA] Mo [DEMOGRAPHIC_DATA] T…" at bounding box center [641, 53] width 559 height 1234
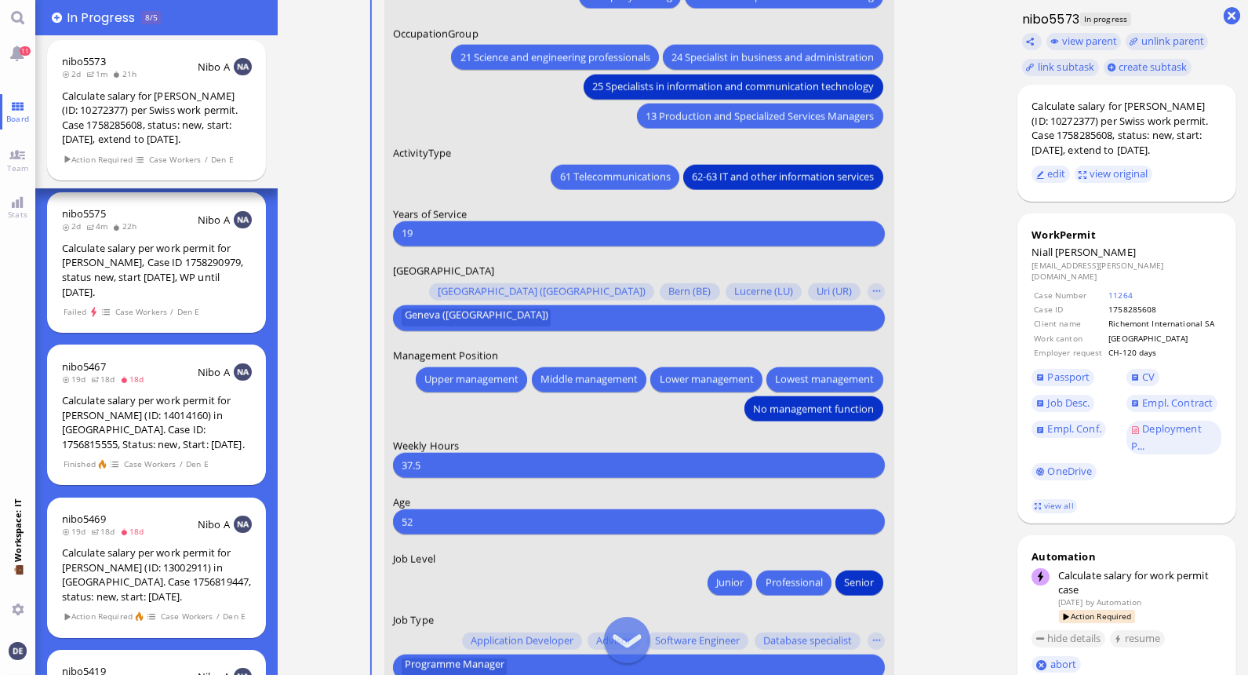
scroll to position [-75, 0]
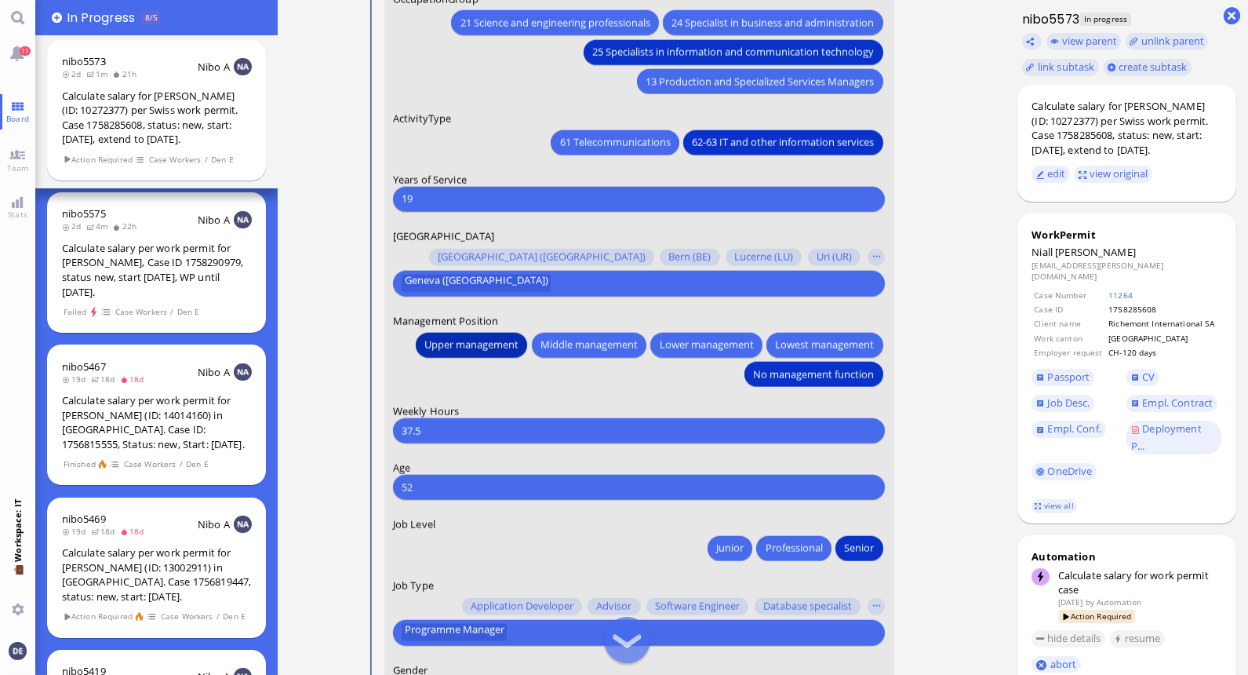
click at [481, 345] on span "Upper management" at bounding box center [471, 345] width 94 height 16
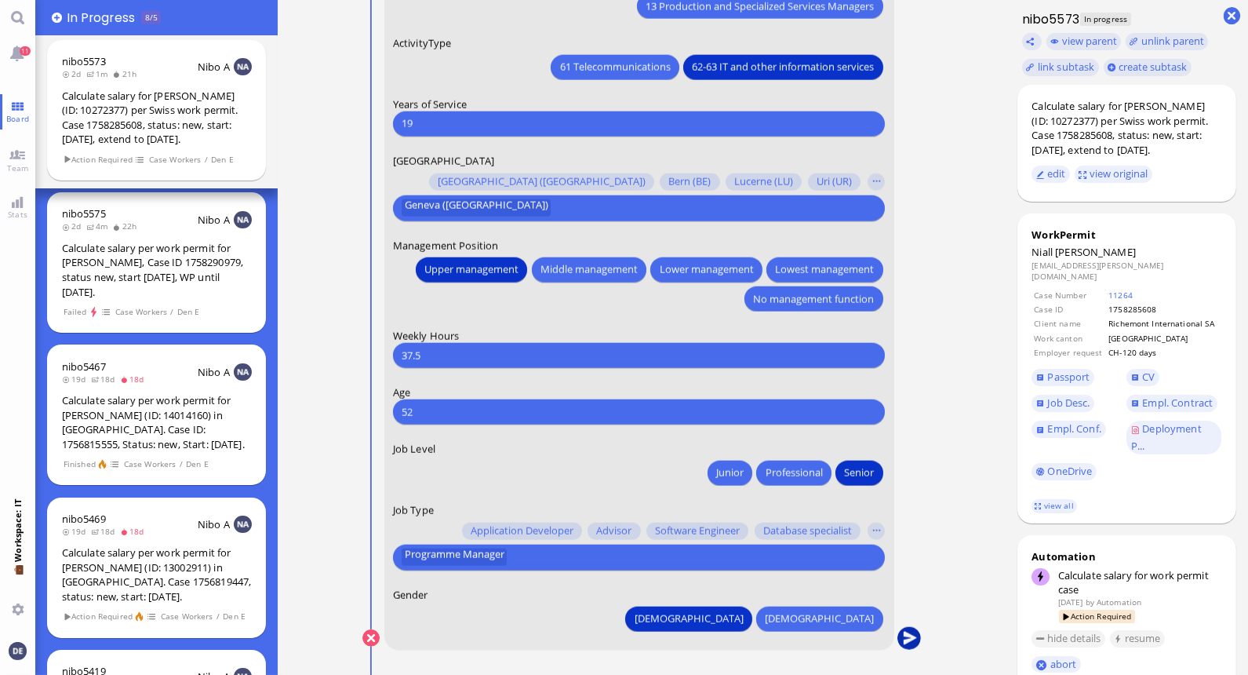
click at [617, 632] on button "submit" at bounding box center [909, 639] width 24 height 24
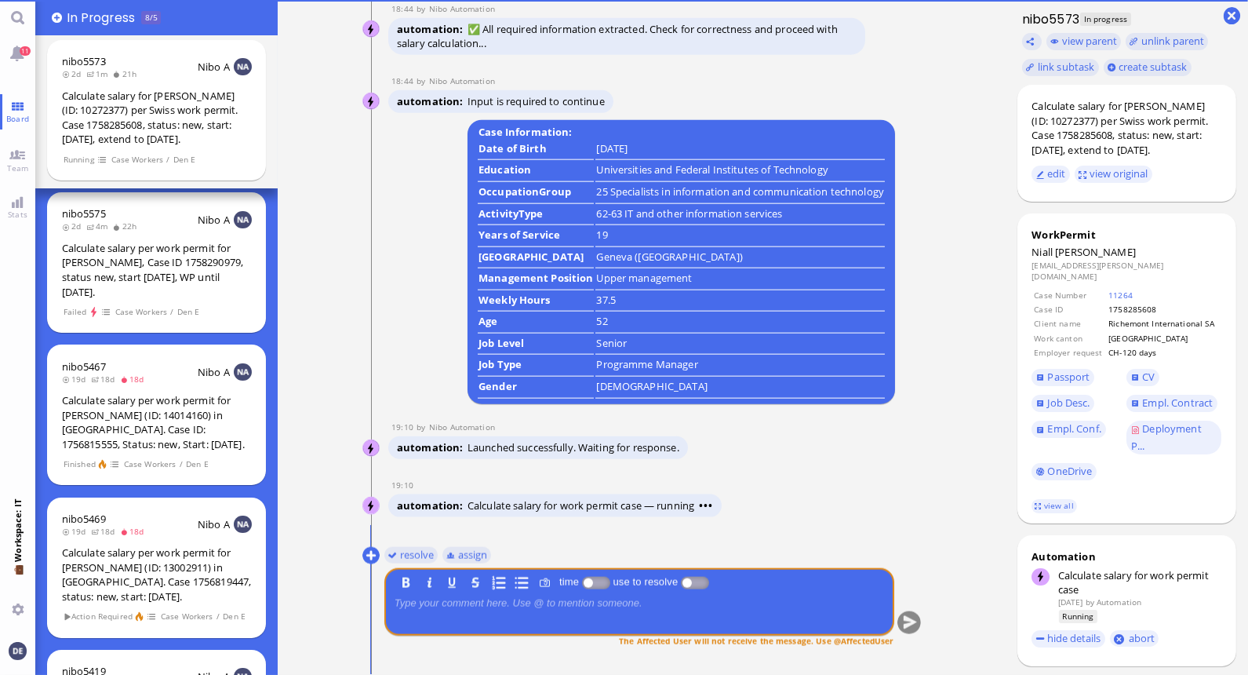
scroll to position [0, 0]
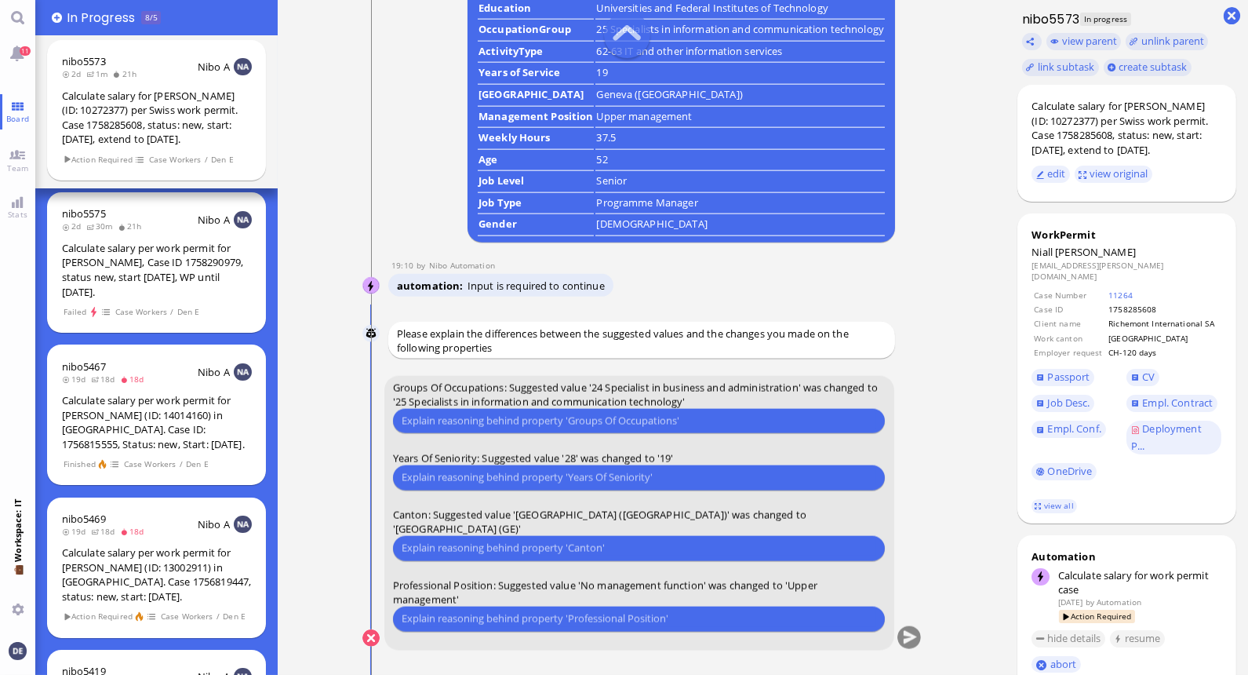
click at [544, 429] on input "text" at bounding box center [639, 421] width 475 height 16
type input "We went with 25 the last time"
click at [553, 486] on input "text" at bounding box center [639, 477] width 475 height 16
type input "C"
type input "Canton [GEOGRAPHIC_DATA]"
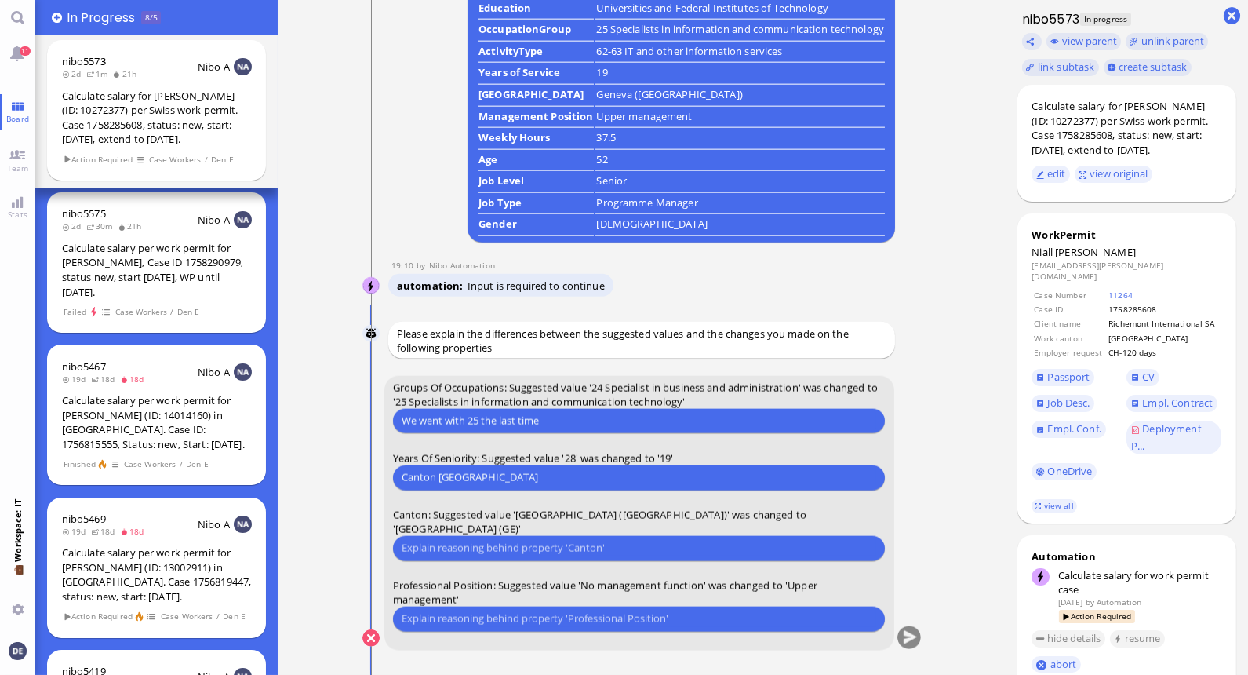
click at [528, 552] on input "text" at bounding box center [639, 548] width 475 height 16
type input "Client is in [GEOGRAPHIC_DATA]"
click at [460, 616] on input "text" at bounding box center [639, 618] width 475 height 16
type input "Canton [GEOGRAPHIC_DATA]"
click at [617, 633] on button "submit" at bounding box center [909, 639] width 24 height 24
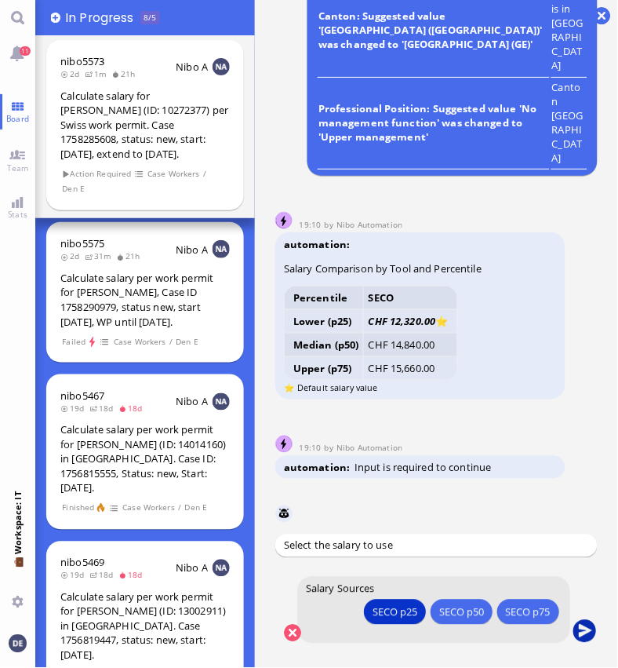
click at [588, 633] on button "submit" at bounding box center [585, 632] width 24 height 24
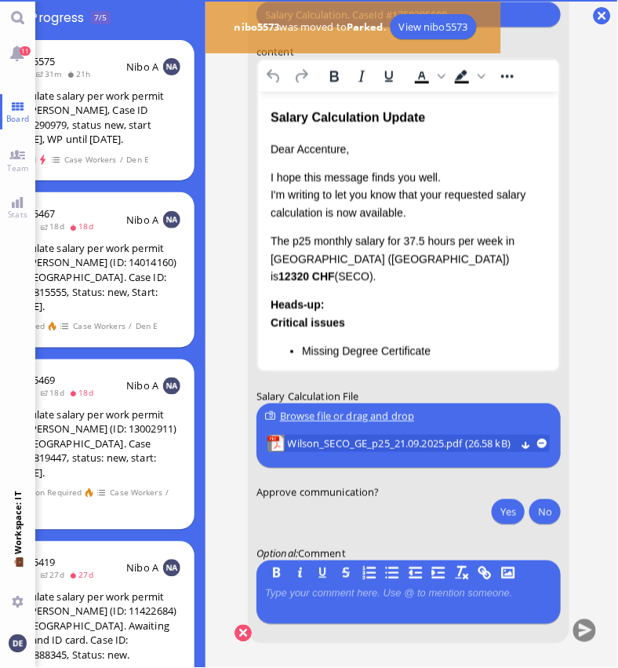
scroll to position [1, 0]
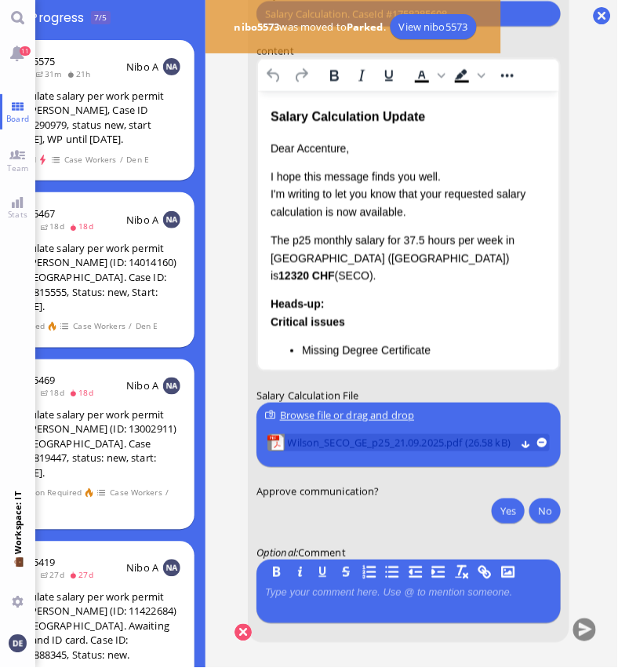
click at [353, 435] on span "Wilson_SECO_GE_p25_21.09.2025.pdf (26.58 kB)" at bounding box center [402, 443] width 228 height 17
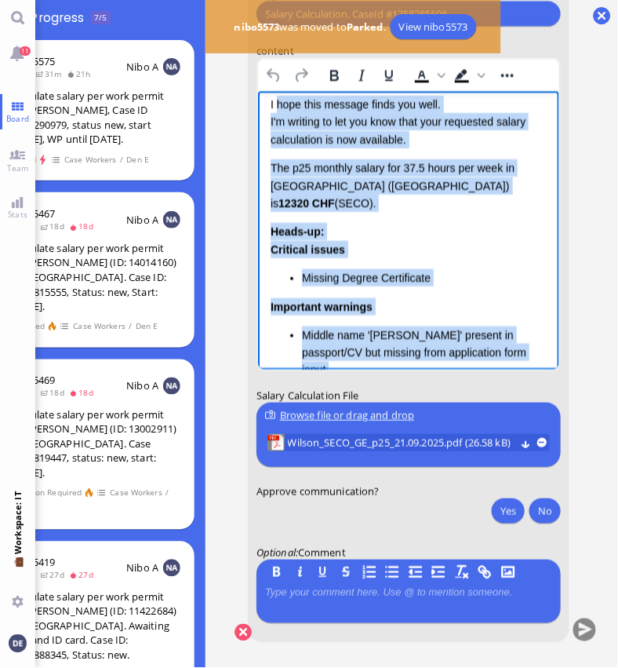
scroll to position [0, 0]
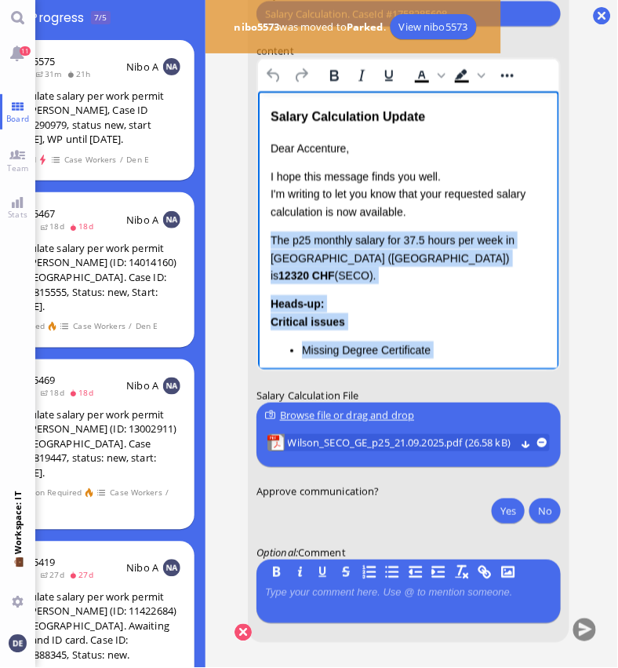
drag, startPoint x: 391, startPoint y: 305, endPoint x: 266, endPoint y: 239, distance: 141.8
click at [266, 239] on html "Salary Calculation Update Dear Accenture, I hope this message finds you well. I…" at bounding box center [407, 422] width 301 height 663
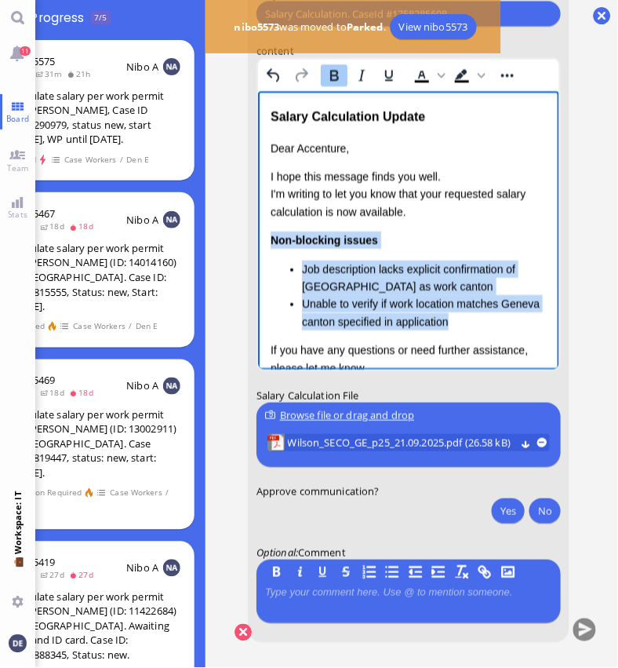
drag, startPoint x: 458, startPoint y: 316, endPoint x: 267, endPoint y: 235, distance: 208.1
click at [267, 235] on html "Salary Calculation Update Dear Accenture, I hope this message finds you well. I…" at bounding box center [407, 290] width 301 height 398
click at [402, 297] on li "Unable to verify if work location matches Geneva canton specified in application" at bounding box center [423, 312] width 245 height 35
drag, startPoint x: 453, startPoint y: 318, endPoint x: 272, endPoint y: 237, distance: 197.7
click at [272, 237] on div "Non-blocking issues Job description lacks explicit confirmation of [GEOGRAPHIC_…" at bounding box center [408, 280] width 276 height 99
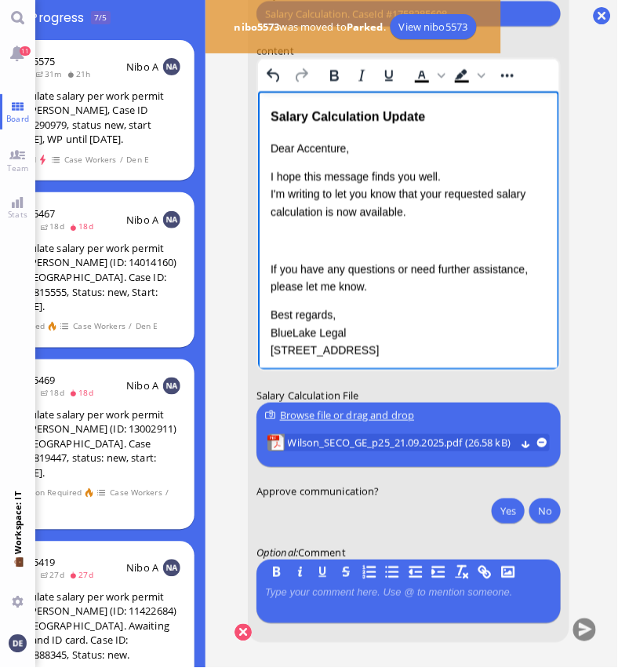
click at [366, 238] on div "Rich Text Area. Press ALT-0 for help." at bounding box center [408, 239] width 276 height 17
click at [319, 209] on p "I hope this message finds you well. I'm writing to let you know that your reque…" at bounding box center [408, 194] width 276 height 53
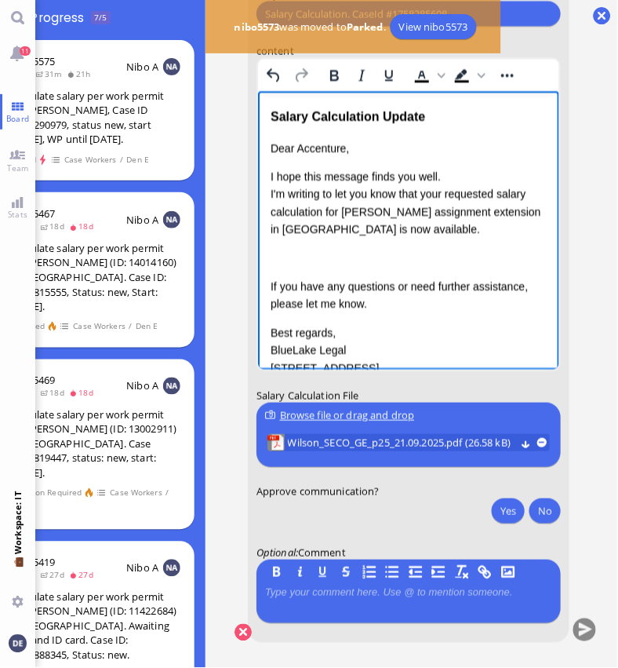
click at [325, 254] on div "Rich Text Area. Press ALT-0 for help." at bounding box center [408, 257] width 276 height 17
click at [307, 261] on div "Rich Text Area. Press ALT-0 for help." at bounding box center [408, 257] width 276 height 17
click at [342, 253] on div "Rich Text Area. Press ALT-0 for help." at bounding box center [408, 257] width 276 height 17
click at [479, 254] on div "The current contract client for the ARIA" at bounding box center [408, 257] width 276 height 17
click at [462, 256] on div "The current contract client for the ARIA-project" at bounding box center [408, 257] width 276 height 17
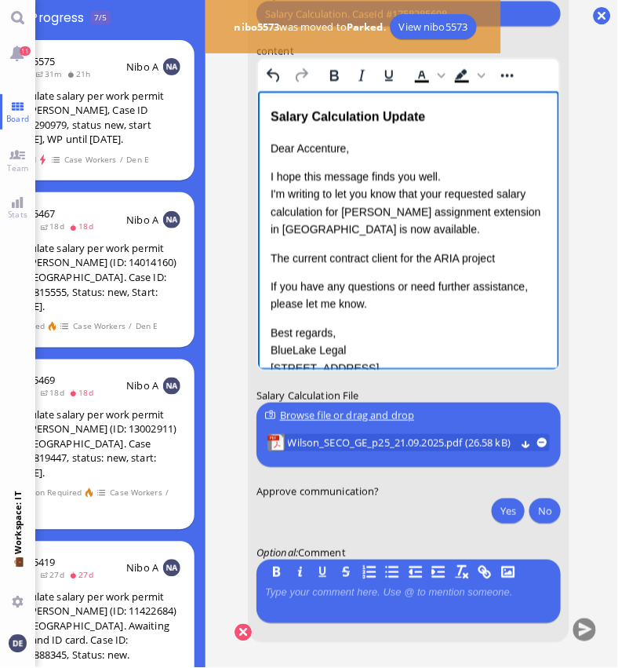
click at [528, 256] on div "The current contract client for the ARIA project" at bounding box center [408, 257] width 276 height 17
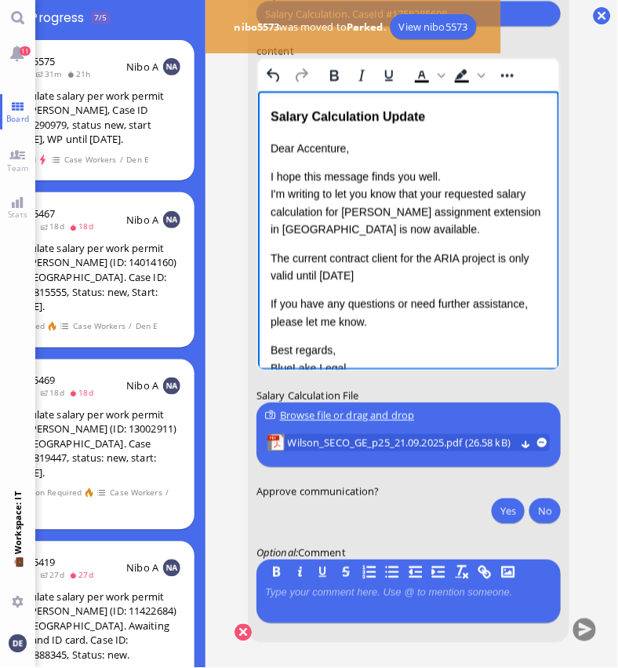
click at [399, 275] on div "The current contract client for the ARIA project is only valid until [DATE]" at bounding box center [408, 266] width 276 height 35
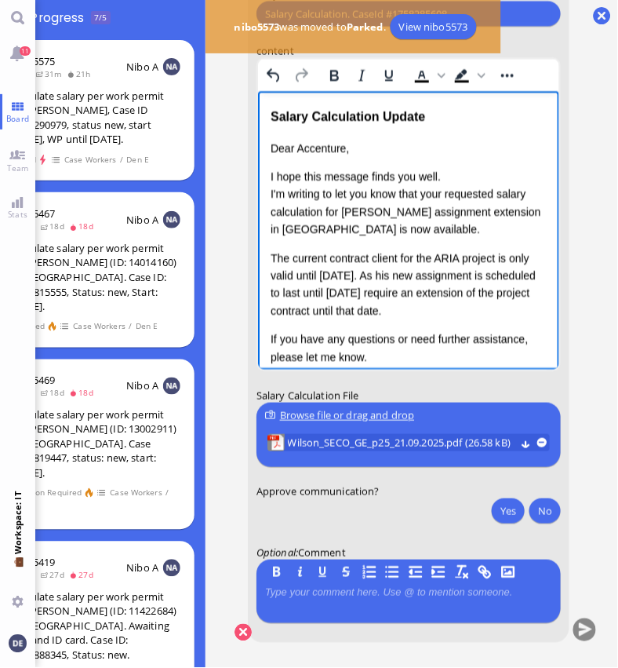
click at [422, 289] on div "The current contract client for the ARIA project is only valid until [DATE]. As…" at bounding box center [408, 284] width 276 height 71
click at [454, 308] on div "The current contract client for the ARIA project is only valid until [DATE]. As…" at bounding box center [408, 284] width 276 height 71
click at [546, 311] on html "Salary Calculation Update Dear Accenture, I hope this message finds you well. I…" at bounding box center [407, 284] width 301 height 387
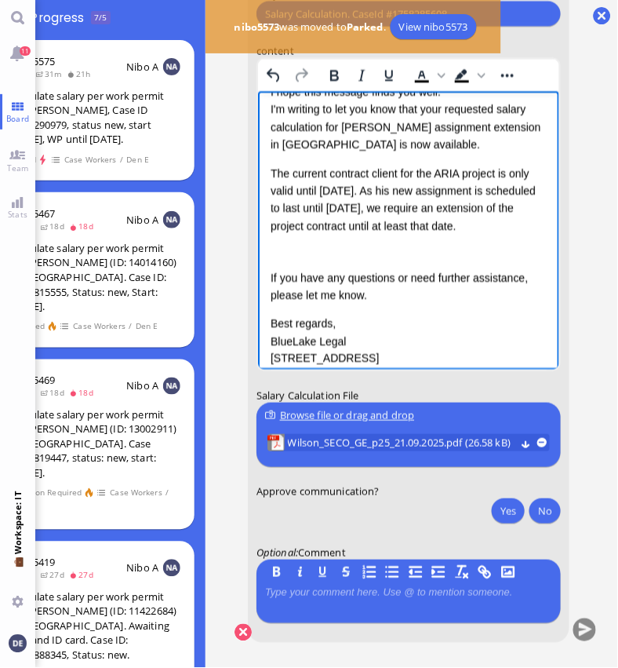
scroll to position [129, 0]
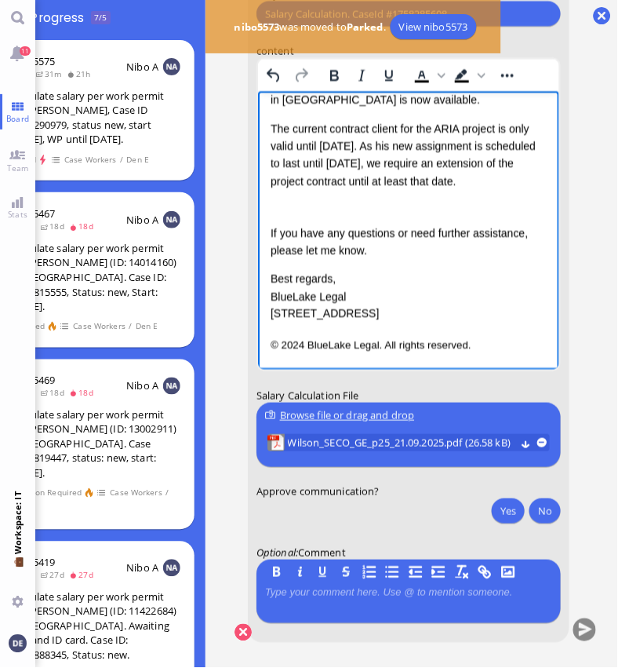
click at [290, 207] on div "Rich Text Area. Press ALT-0 for help." at bounding box center [408, 203] width 276 height 17
click at [305, 340] on small "© 2024 BlueLake Legal. All rights reserved." at bounding box center [370, 346] width 201 height 12
click at [384, 249] on p "If you have any questions or need further assistance, please let me know." at bounding box center [408, 241] width 276 height 35
click at [342, 205] on div "W" at bounding box center [408, 203] width 276 height 17
click at [293, 221] on div "Dear Accenture, I hope this message finds you well. I'm writing to let you know…" at bounding box center [408, 166] width 276 height 313
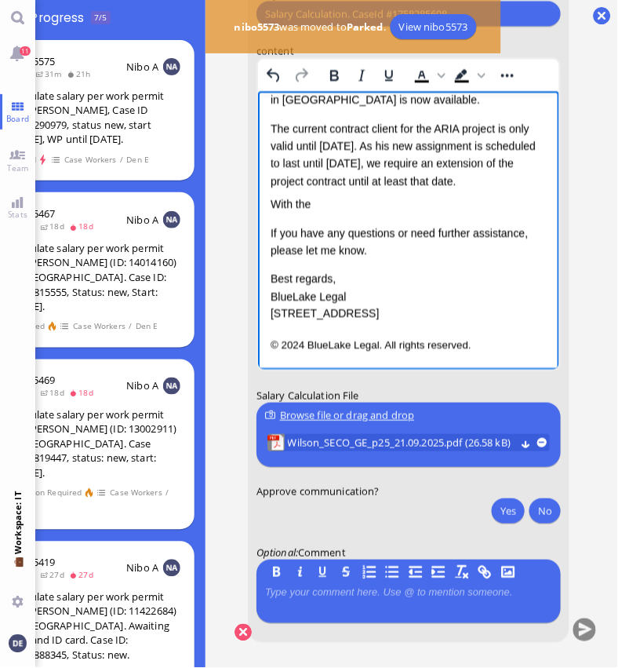
click at [339, 208] on div "With the" at bounding box center [408, 203] width 276 height 17
click at [405, 217] on div "Dear Accenture, I hope this message finds you well. I'm writing to let you know…" at bounding box center [408, 166] width 276 height 313
click at [377, 242] on p "If you have any questions or need further assistance, please let me know." at bounding box center [408, 241] width 276 height 35
click at [389, 198] on div "Please provide us with the permit order" at bounding box center [408, 203] width 276 height 17
click at [441, 177] on div "The current contract client for the ARIA project is only valid until [DATE]. As…" at bounding box center [408, 155] width 276 height 71
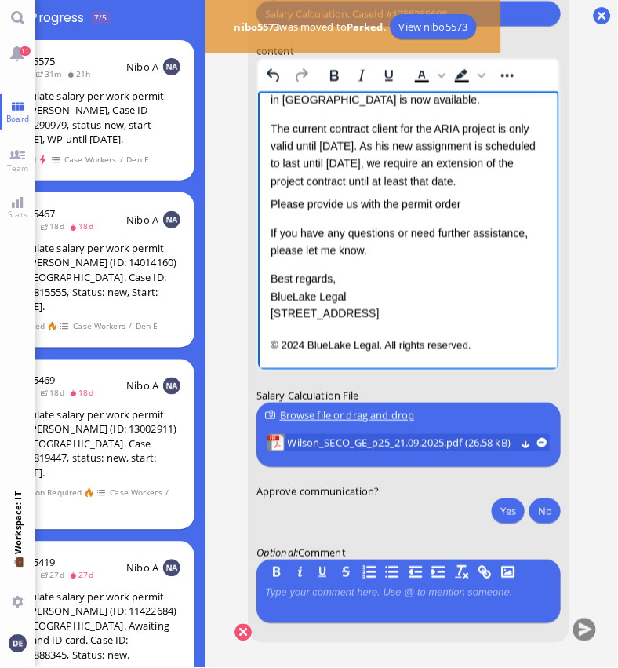
click at [546, 183] on html "Salary Calculation Update Dear Accenture, I hope this message finds you well. I…" at bounding box center [407, 167] width 301 height 410
click at [476, 206] on div "Please provide us with the permit order" at bounding box center [408, 203] width 276 height 17
click at [380, 249] on p "If you have any questions or need further assistance, please let me know." at bounding box center [408, 241] width 276 height 35
click at [353, 266] on div "Dear Accenture, I hope this message finds you well. I'm writing to let you know…" at bounding box center [408, 166] width 276 height 313
click at [377, 249] on p "If you have any questions or need further assistance, please let me know." at bounding box center [408, 241] width 276 height 35
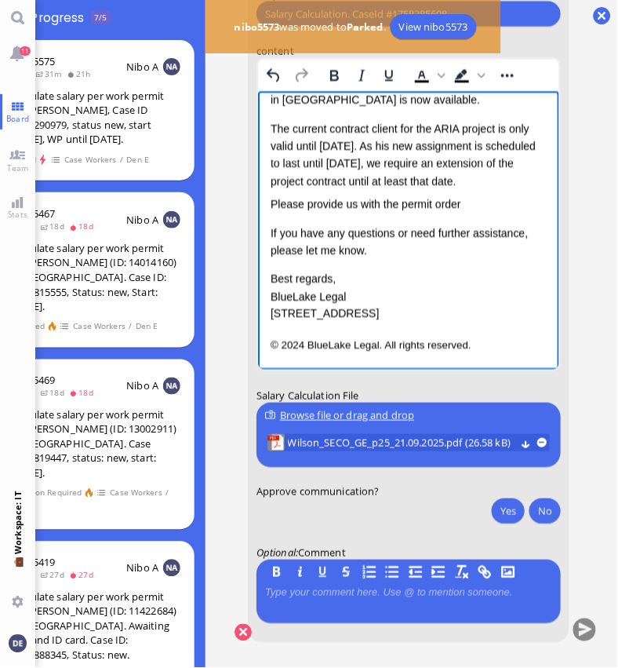
click at [344, 275] on p "Best regards, BlueLake Legal [STREET_ADDRESS]" at bounding box center [408, 296] width 276 height 53
click at [379, 254] on p "If you have any questions or need further assistance, please let me know." at bounding box center [408, 241] width 276 height 35
click at [360, 263] on div "Dear Accenture, I hope this message finds you well. I'm writing to let you know…" at bounding box center [408, 166] width 276 height 313
click at [368, 254] on p "If you have any questions or need further assistance, please let me know." at bounding box center [408, 241] width 276 height 35
click at [469, 206] on div "Please provide us with the permit order" at bounding box center [408, 203] width 276 height 17
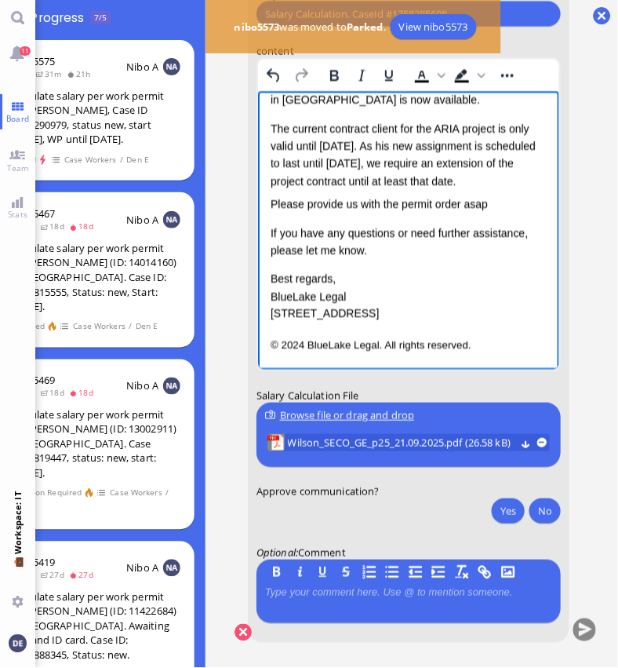
drag, startPoint x: 490, startPoint y: 201, endPoint x: 271, endPoint y: 203, distance: 218.1
click at [271, 203] on div "Please provide us with the permit order asap" at bounding box center [408, 203] width 276 height 17
click at [382, 250] on p "If you have any questions or need further assistance, please let me know." at bounding box center [408, 241] width 276 height 35
drag, startPoint x: 430, startPoint y: 205, endPoint x: 273, endPoint y: 205, distance: 156.9
click at [273, 205] on div "With the regular permit process" at bounding box center [408, 203] width 276 height 17
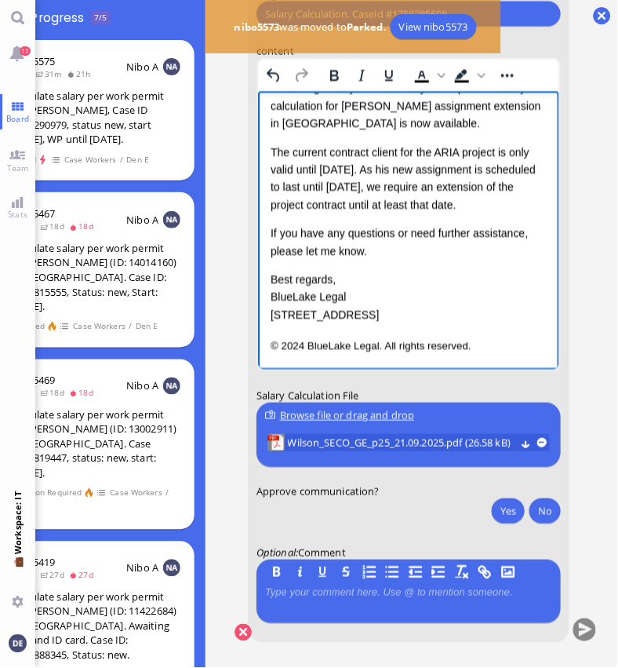
scroll to position [13, 68]
click at [397, 435] on span "Wilson_SECO_GE_p25_21.09.2025.pdf (26.58 kB)" at bounding box center [402, 443] width 228 height 17
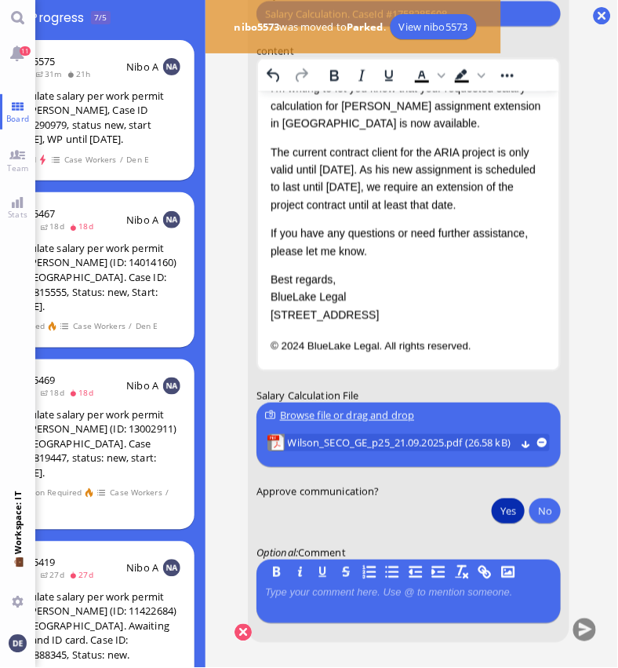
click at [502, 500] on button "Yes" at bounding box center [508, 510] width 33 height 25
click at [573, 619] on button "submit" at bounding box center [585, 631] width 24 height 24
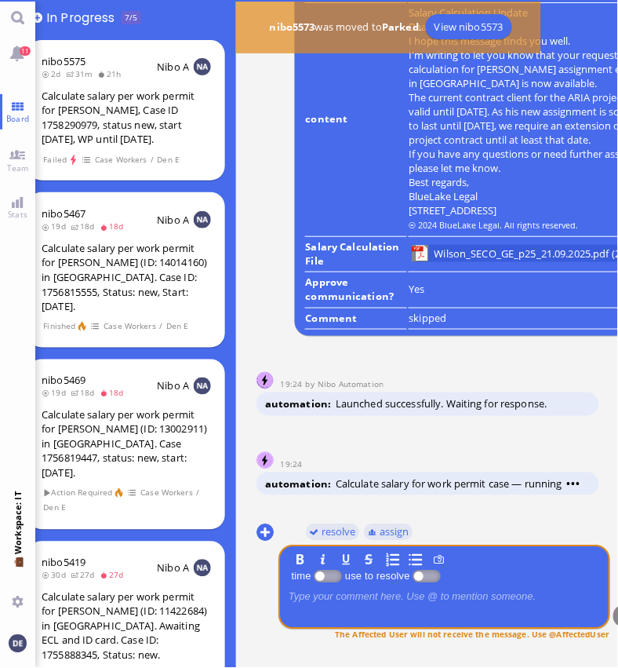
scroll to position [0, 58]
